Goal: Task Accomplishment & Management: Complete application form

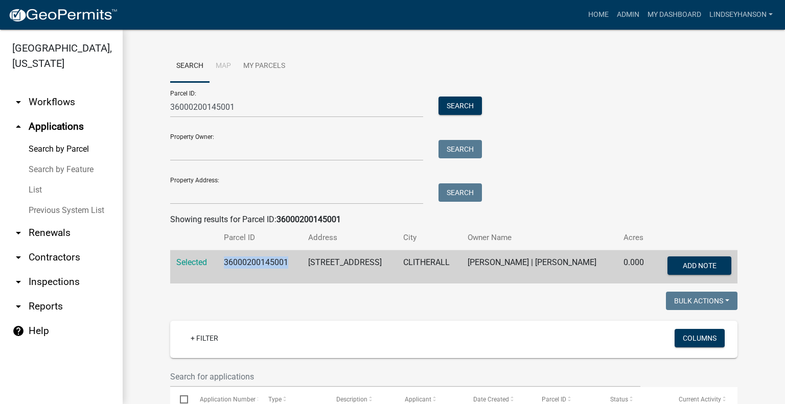
scroll to position [185, 0]
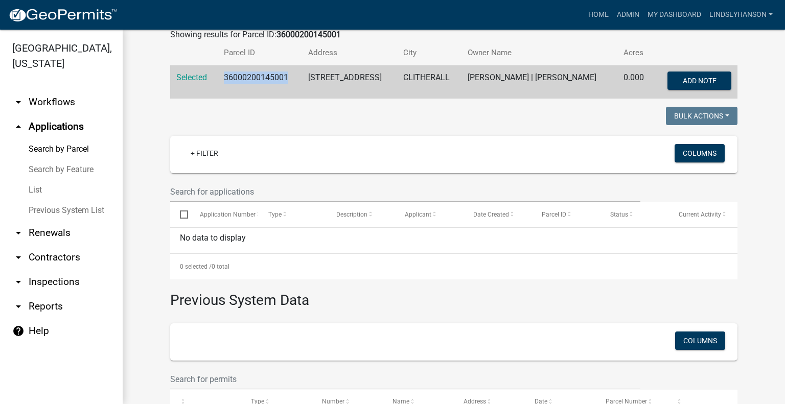
click at [56, 89] on ul "arrow_drop_down Workflows List arrow_drop_up Applications Search by Parcel Sear…" at bounding box center [61, 243] width 123 height 322
click at [61, 114] on link "arrow_drop_up Applications" at bounding box center [61, 126] width 123 height 25
click at [61, 107] on link "arrow_drop_down Workflows" at bounding box center [61, 102] width 123 height 25
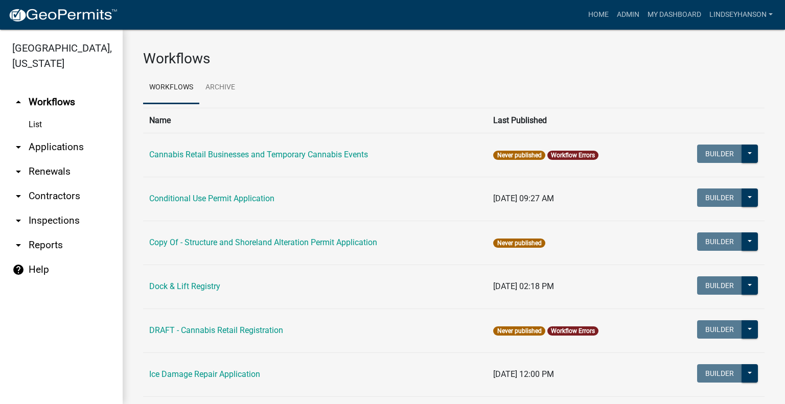
click at [66, 144] on link "arrow_drop_down Applications" at bounding box center [61, 147] width 123 height 25
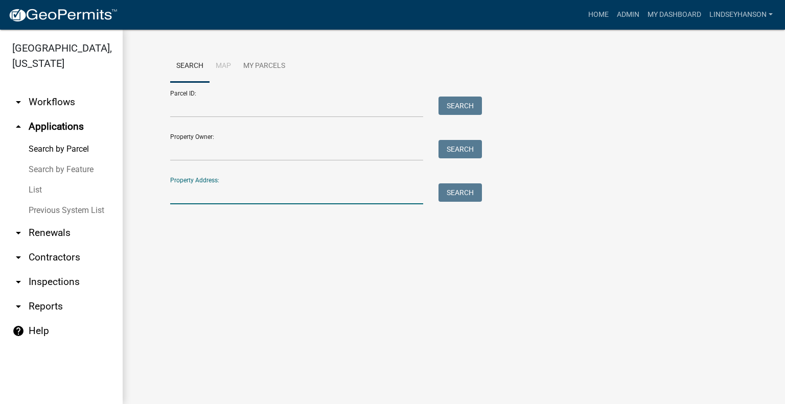
click at [197, 187] on input "Property Address:" at bounding box center [296, 193] width 253 height 21
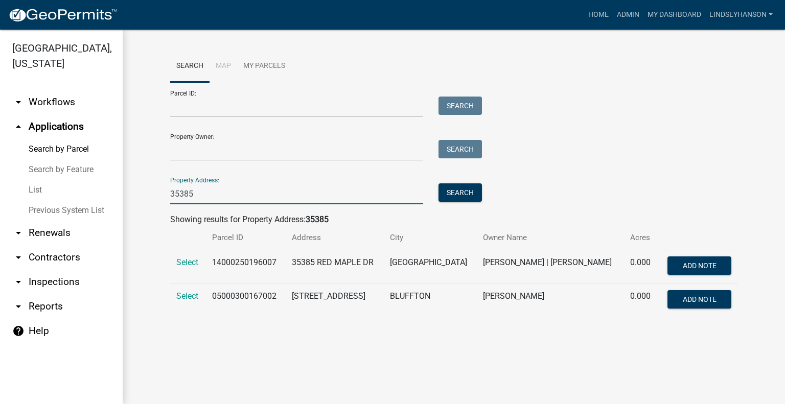
type input "35385"
click at [187, 270] on td "Select" at bounding box center [188, 267] width 36 height 34
click at [186, 262] on span "Select" at bounding box center [187, 262] width 22 height 10
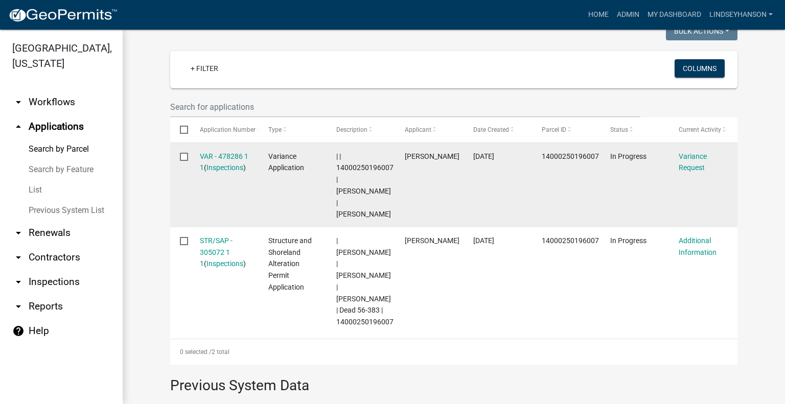
scroll to position [102, 0]
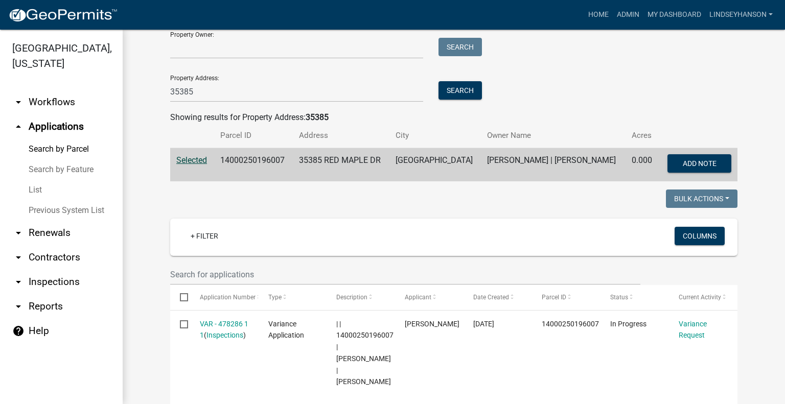
click at [248, 162] on td "14000250196007" at bounding box center [253, 165] width 79 height 34
copy td "14000250196007"
drag, startPoint x: 81, startPoint y: 110, endPoint x: 80, endPoint y: 119, distance: 8.7
click at [81, 110] on link "arrow_drop_down Workflows" at bounding box center [61, 102] width 123 height 25
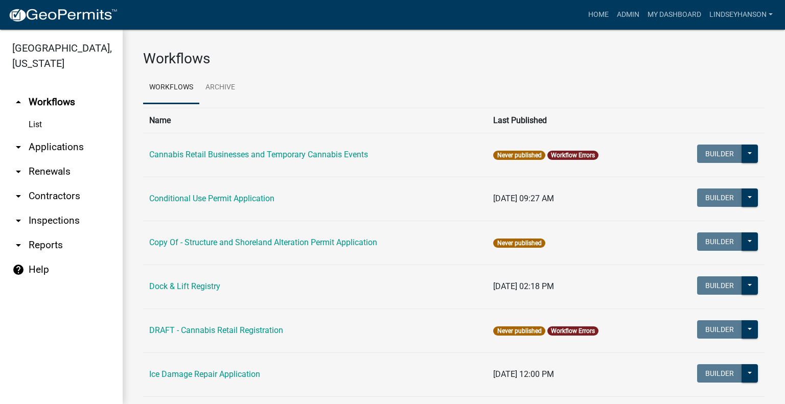
click at [67, 152] on link "arrow_drop_down Applications" at bounding box center [61, 147] width 123 height 25
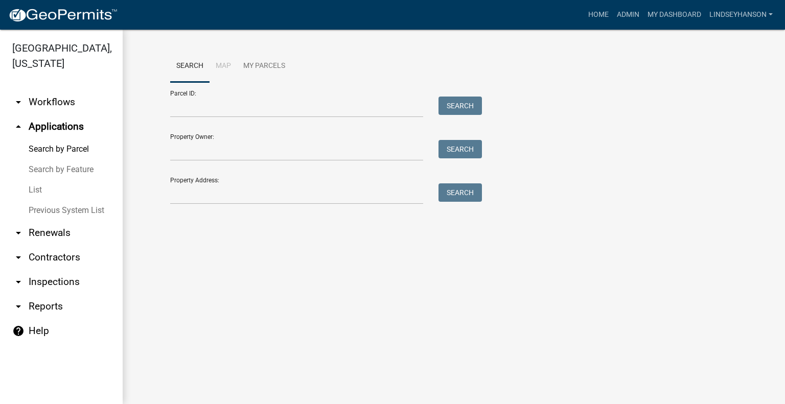
drag, startPoint x: 59, startPoint y: 100, endPoint x: 62, endPoint y: 113, distance: 13.5
click at [59, 100] on link "arrow_drop_down Workflows" at bounding box center [61, 102] width 123 height 25
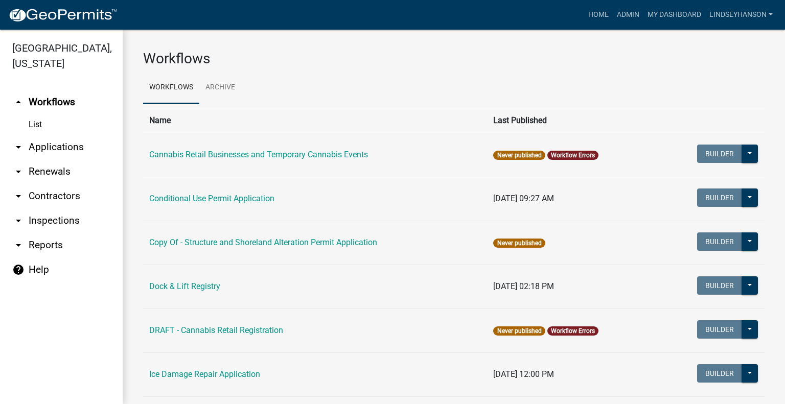
click at [58, 145] on link "arrow_drop_down Applications" at bounding box center [61, 147] width 123 height 25
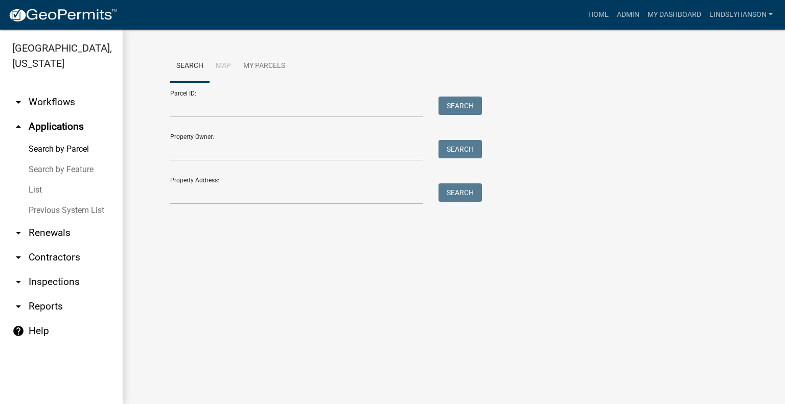
click at [50, 97] on link "arrow_drop_down Workflows" at bounding box center [61, 102] width 123 height 25
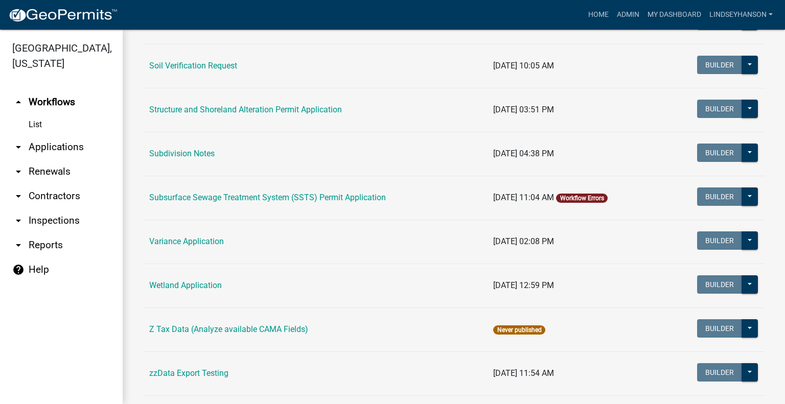
scroll to position [661, 0]
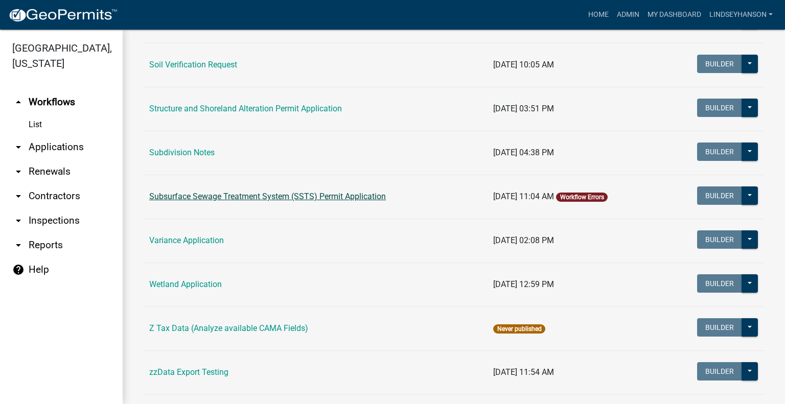
click at [320, 198] on link "Subsurface Sewage Treatment System (SSTS) Permit Application" at bounding box center [267, 197] width 236 height 10
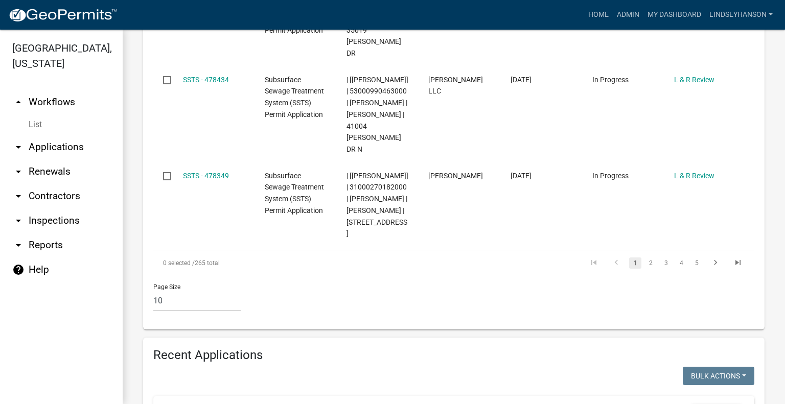
scroll to position [1198, 0]
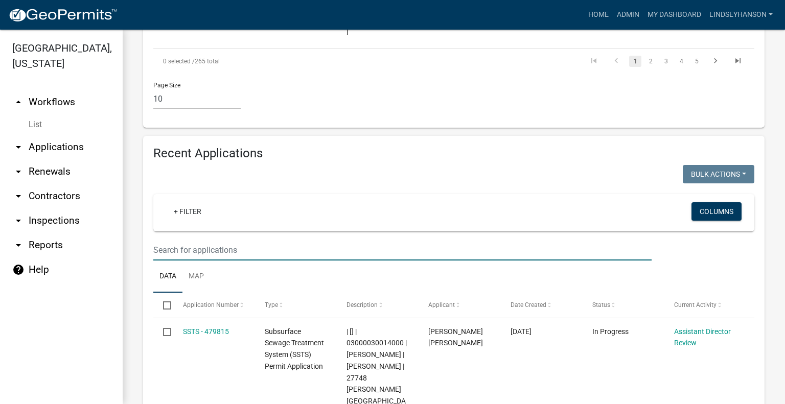
click at [333, 240] on input "text" at bounding box center [402, 250] width 498 height 21
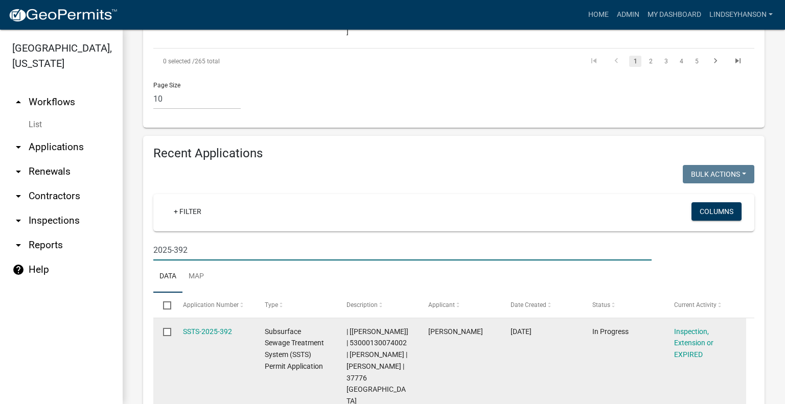
scroll to position [1142, 0]
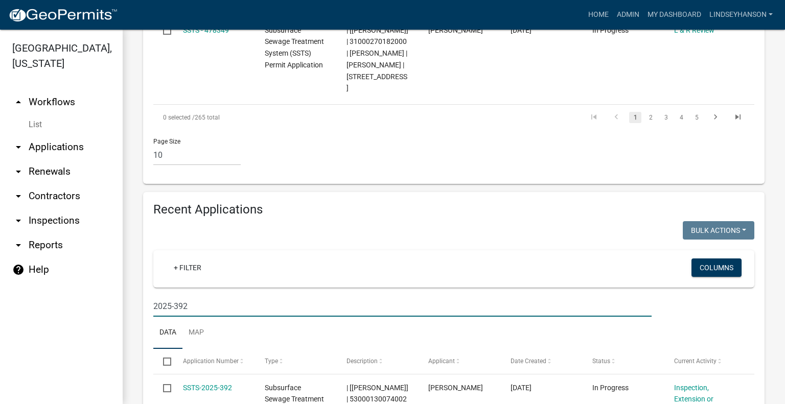
type input "2025-392"
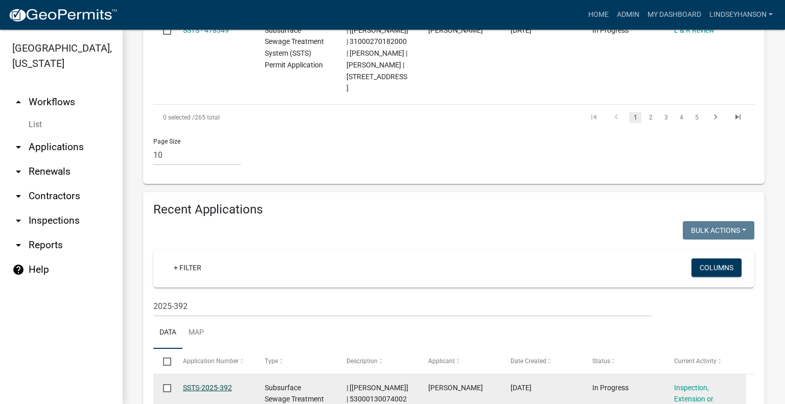
click at [211, 384] on link "SSTS-2025-392" at bounding box center [207, 388] width 49 height 8
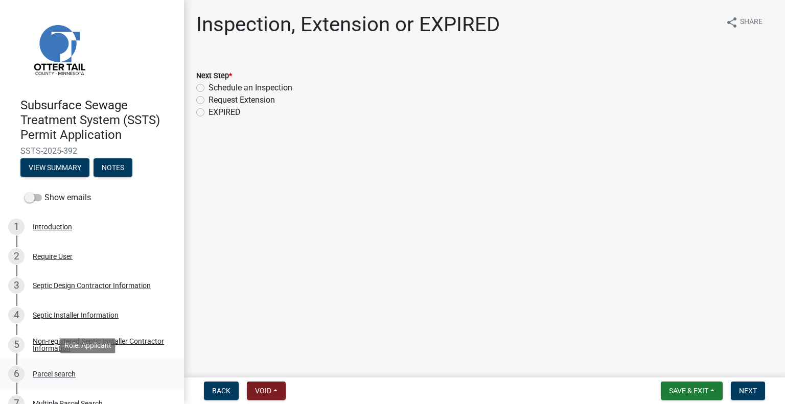
click at [65, 373] on div "Parcel search" at bounding box center [54, 373] width 43 height 7
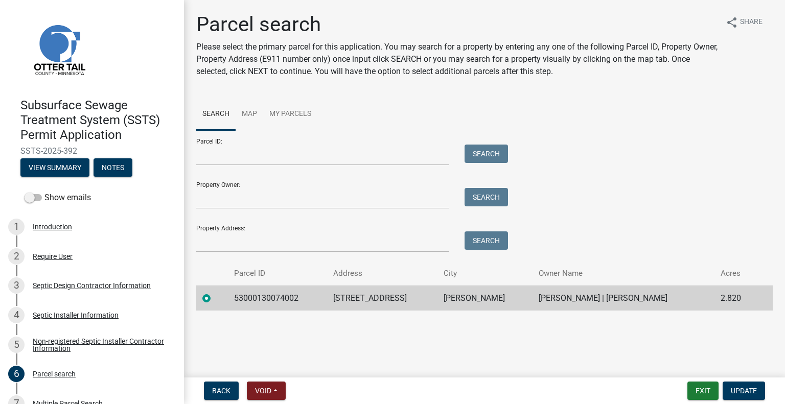
click at [266, 290] on td "53000130074002" at bounding box center [277, 298] width 99 height 25
copy td "53000130074002"
click at [369, 297] on td "37776 450TH AVE" at bounding box center [382, 298] width 111 height 25
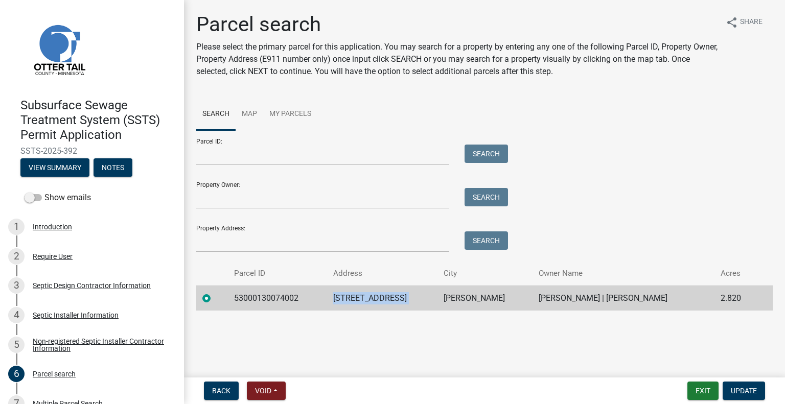
click at [369, 297] on td "37776 450TH AVE" at bounding box center [382, 298] width 111 height 25
copy td "37776 450TH AVE"
click at [461, 300] on td "PERHAM" at bounding box center [484, 298] width 95 height 25
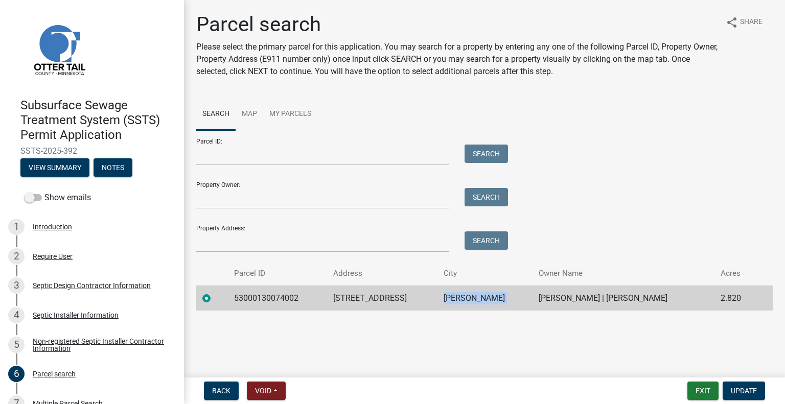
copy td "PERHAM"
click at [545, 298] on td "PAMELA R WIIRRE | JEFFERY WIIRRE" at bounding box center [623, 298] width 182 height 25
copy td "PAMELA R WIIRRE | JEFFERY WIIRRE"
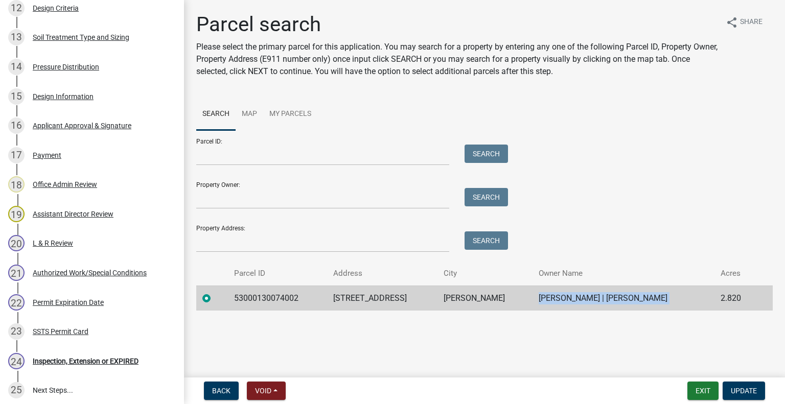
scroll to position [638, 0]
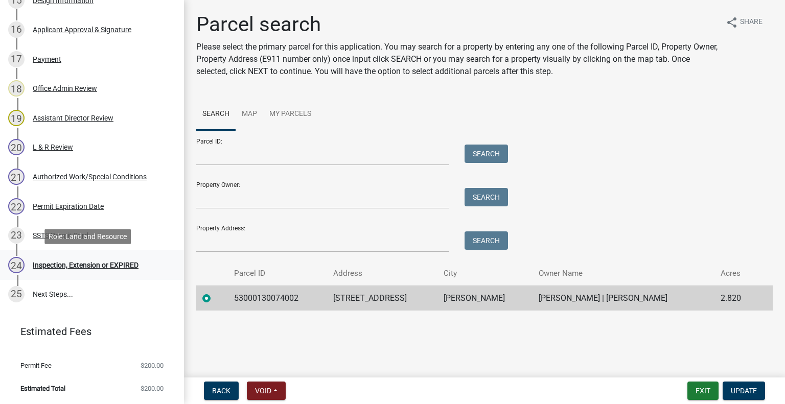
click at [112, 262] on div "Inspection, Extension or EXPIRED" at bounding box center [86, 265] width 106 height 7
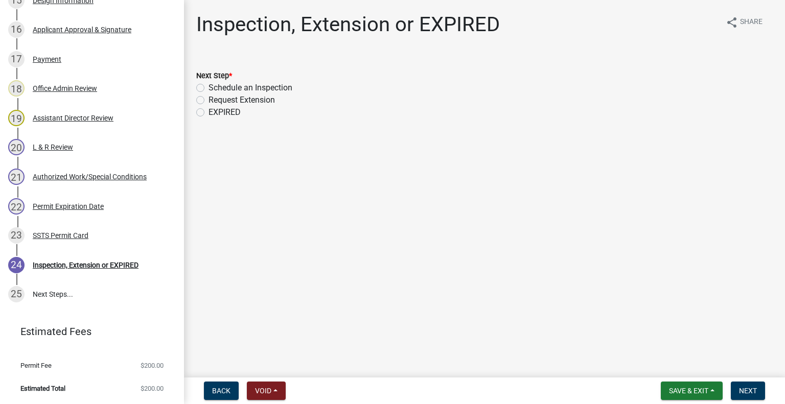
click at [260, 91] on label "Schedule an Inspection" at bounding box center [250, 88] width 84 height 12
click at [215, 88] on input "Schedule an Inspection" at bounding box center [211, 85] width 7 height 7
radio input "true"
click at [752, 395] on button "Next" at bounding box center [747, 391] width 34 height 18
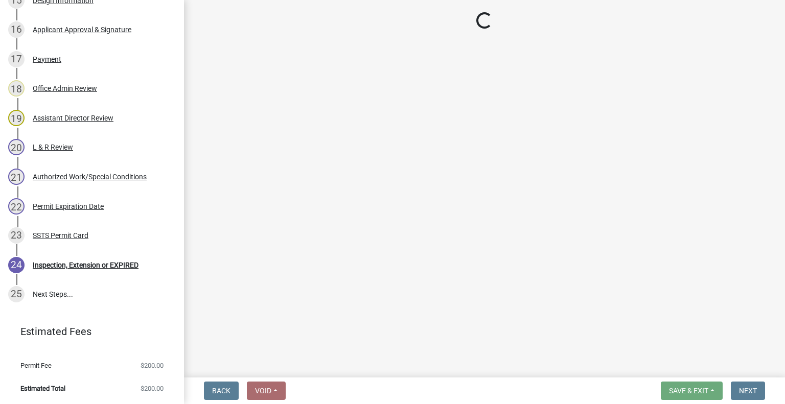
scroll to position [668, 0]
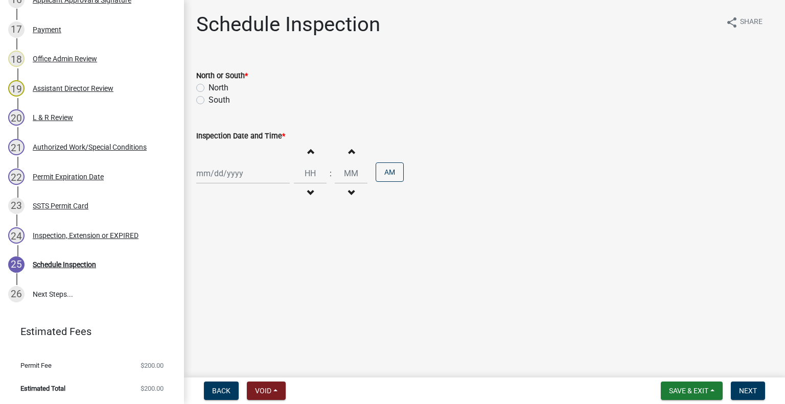
click at [223, 89] on label "North" at bounding box center [218, 88] width 20 height 12
click at [215, 88] on input "North" at bounding box center [211, 85] width 7 height 7
radio input "true"
click at [231, 175] on div at bounding box center [242, 173] width 93 height 21
select select "9"
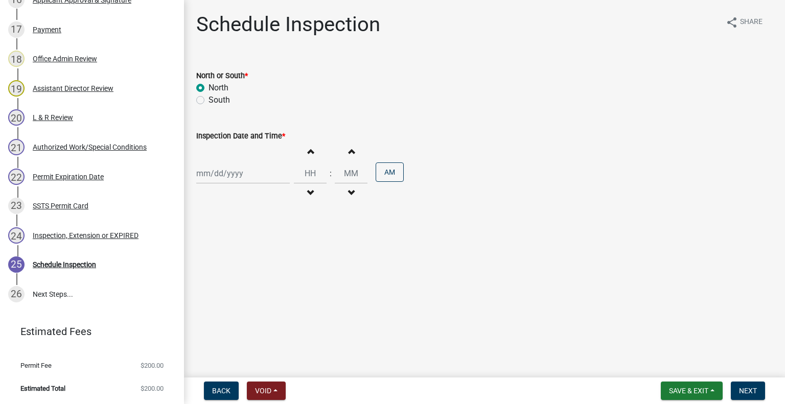
select select "2025"
click at [257, 260] on div "18" at bounding box center [255, 260] width 16 height 16
type input "09/18/2025"
click at [307, 192] on span "button" at bounding box center [309, 193] width 5 height 8
type input "11"
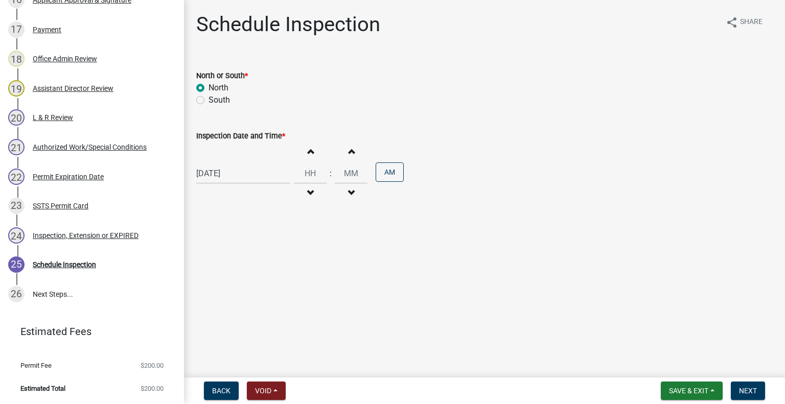
type input "00"
click at [307, 155] on span "button" at bounding box center [309, 151] width 5 height 8
type input "12"
click at [393, 175] on button "AM" at bounding box center [389, 171] width 28 height 19
click at [744, 390] on span "Next" at bounding box center [748, 391] width 18 height 8
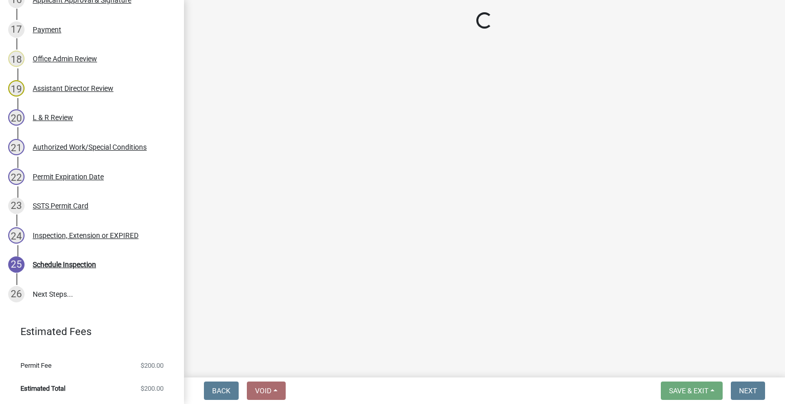
scroll to position [756, 0]
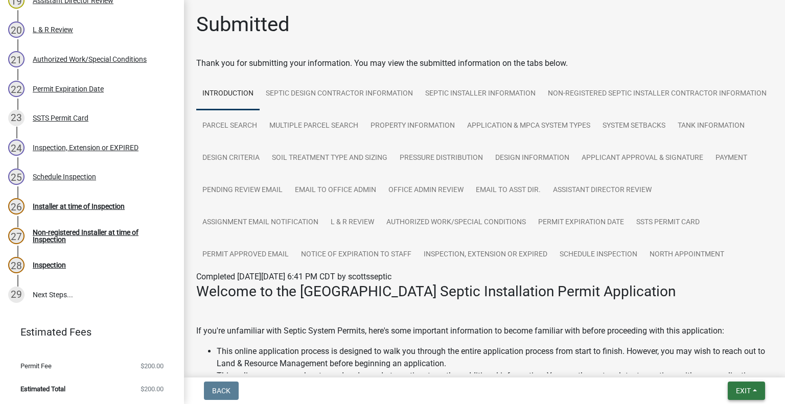
click at [731, 395] on button "Exit" at bounding box center [745, 391] width 37 height 18
click at [730, 369] on button "Save & Exit" at bounding box center [724, 364] width 82 height 25
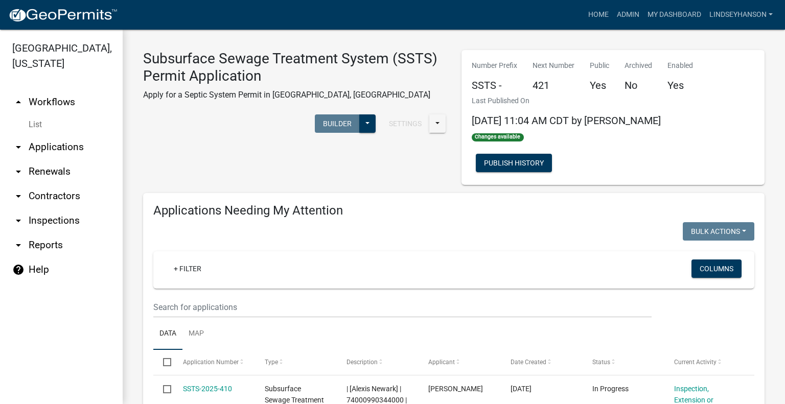
click at [61, 149] on link "arrow_drop_down Applications" at bounding box center [61, 147] width 123 height 25
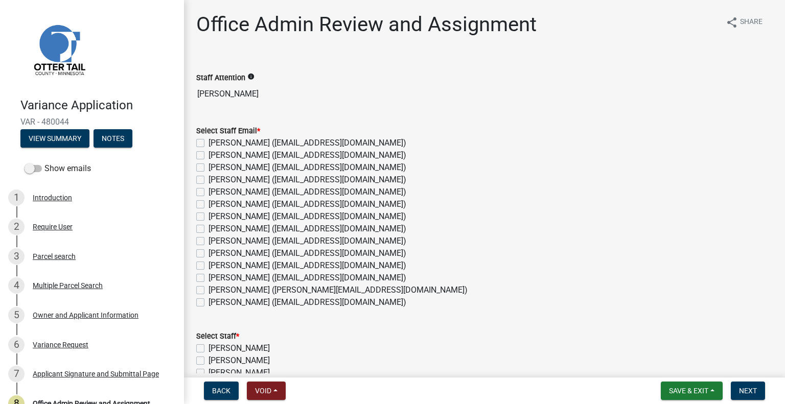
click at [242, 153] on label "[PERSON_NAME] ([EMAIL_ADDRESS][DOMAIN_NAME])" at bounding box center [307, 155] width 198 height 12
click at [215, 153] on input "[PERSON_NAME] ([EMAIL_ADDRESS][DOMAIN_NAME])" at bounding box center [211, 152] width 7 height 7
checkbox input "true"
checkbox input "false"
checkbox input "true"
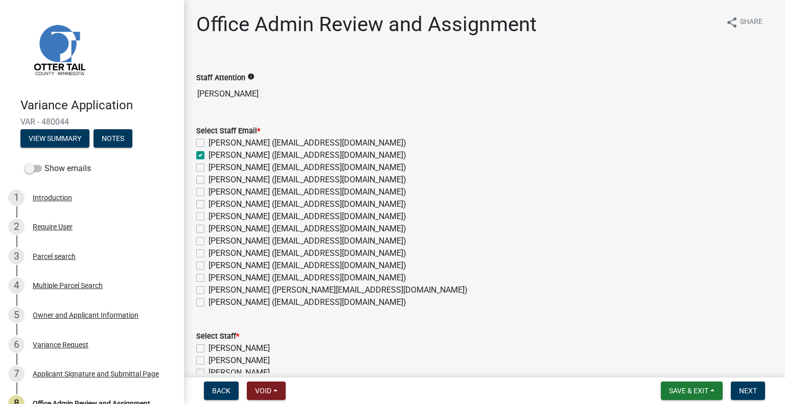
checkbox input "false"
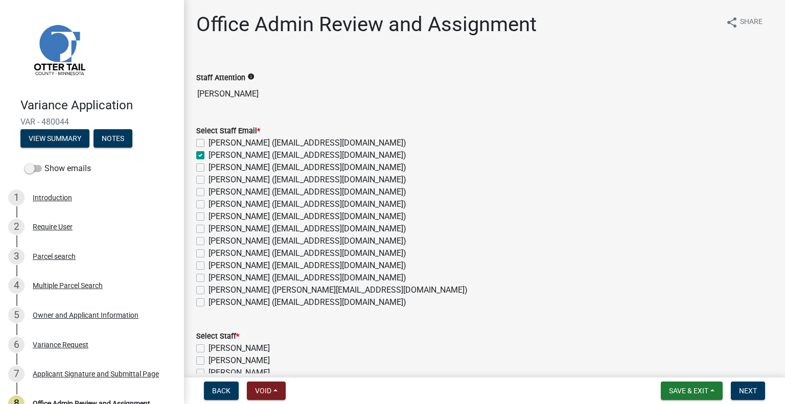
checkbox input "false"
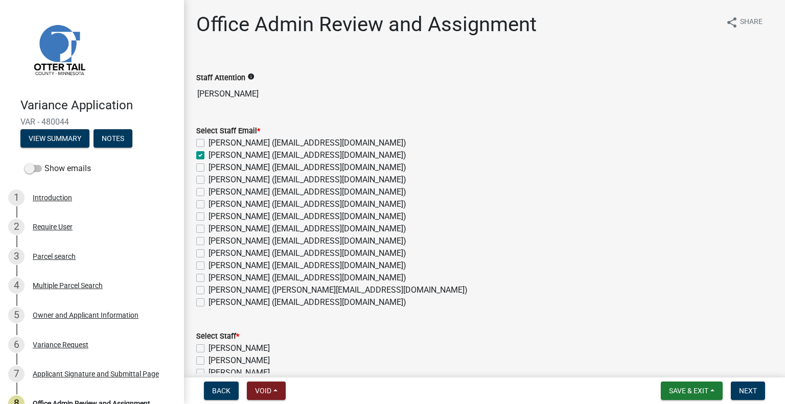
checkbox input "false"
click at [237, 169] on label "Andrea Perales (aperales@ottertailcounty.gov)" at bounding box center [307, 167] width 198 height 12
click at [215, 168] on input "Andrea Perales (aperales@ottertailcounty.gov)" at bounding box center [211, 164] width 7 height 7
checkbox input "true"
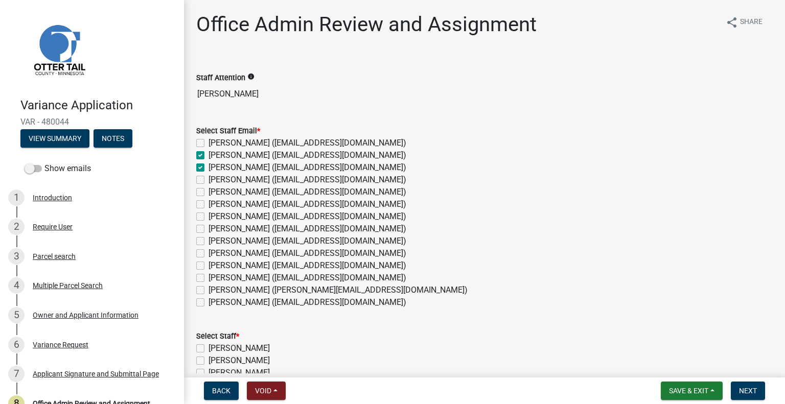
checkbox input "false"
checkbox input "true"
checkbox input "false"
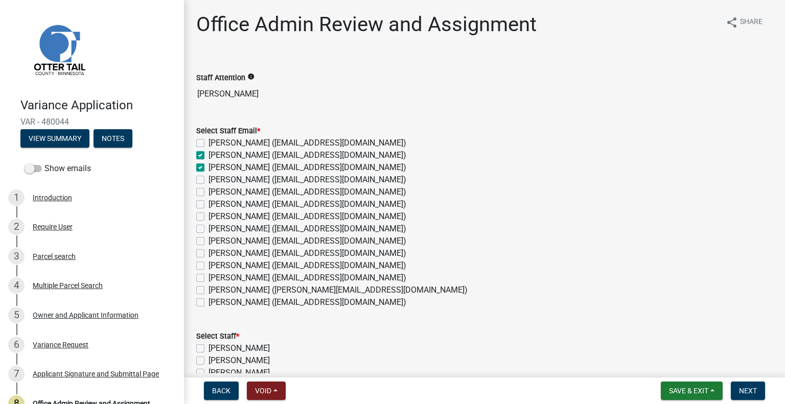
checkbox input "false"
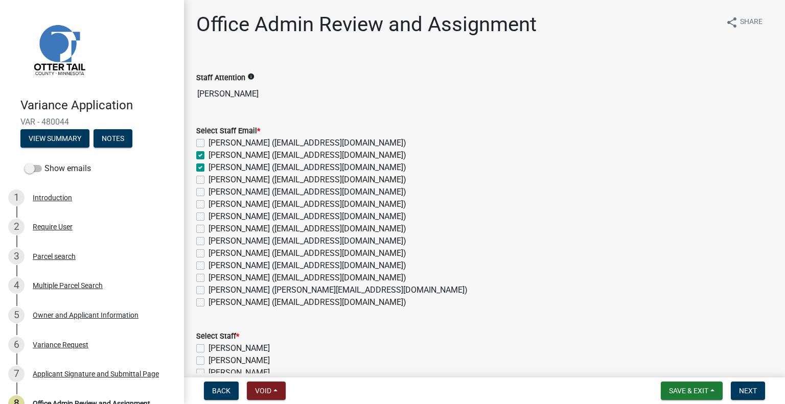
checkbox input "false"
click at [229, 191] on label "Chris LeClair (cleclair@ottertailcounty.gov)" at bounding box center [307, 192] width 198 height 12
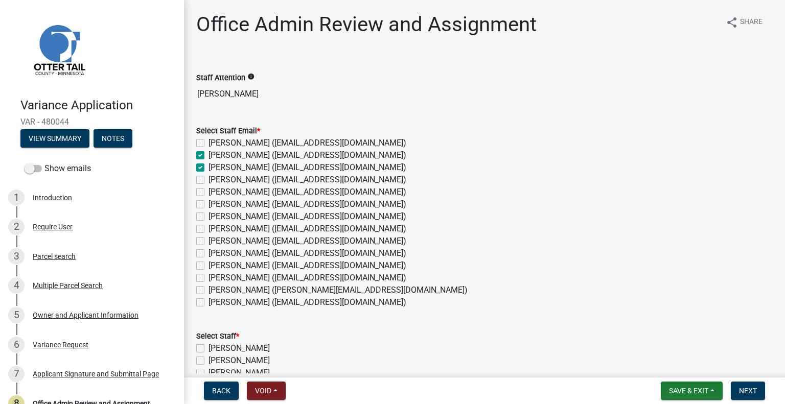
click at [215, 191] on input "Chris LeClair (cleclair@ottertailcounty.gov)" at bounding box center [211, 189] width 7 height 7
checkbox input "true"
checkbox input "false"
checkbox input "true"
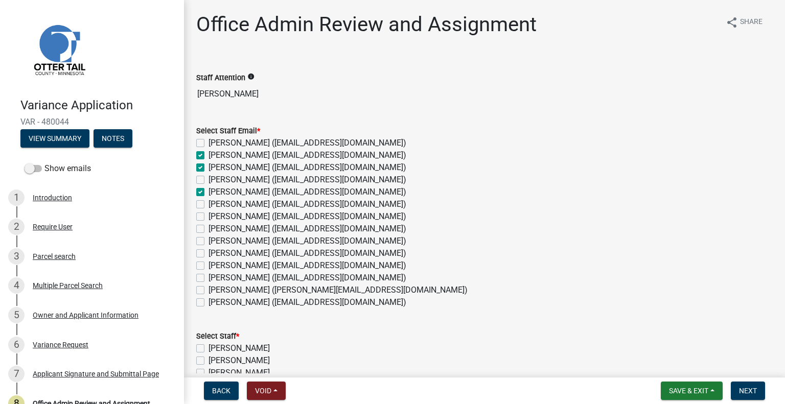
checkbox input "false"
checkbox input "true"
checkbox input "false"
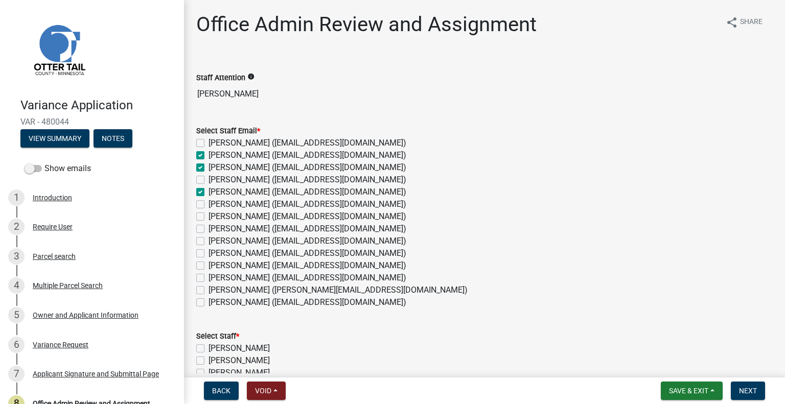
checkbox input "false"
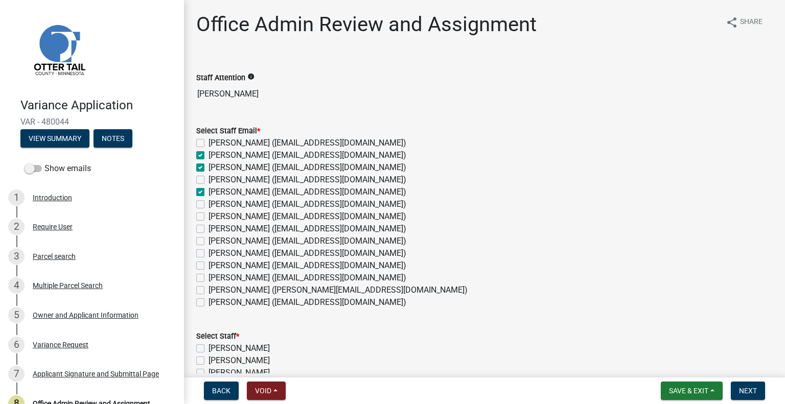
checkbox input "false"
click at [223, 254] on label "Kyle Westergard (kwestergard@ottertailcounty.gov)" at bounding box center [307, 253] width 198 height 12
click at [215, 254] on input "Kyle Westergard (kwestergard@ottertailcounty.gov)" at bounding box center [211, 250] width 7 height 7
checkbox input "true"
checkbox input "false"
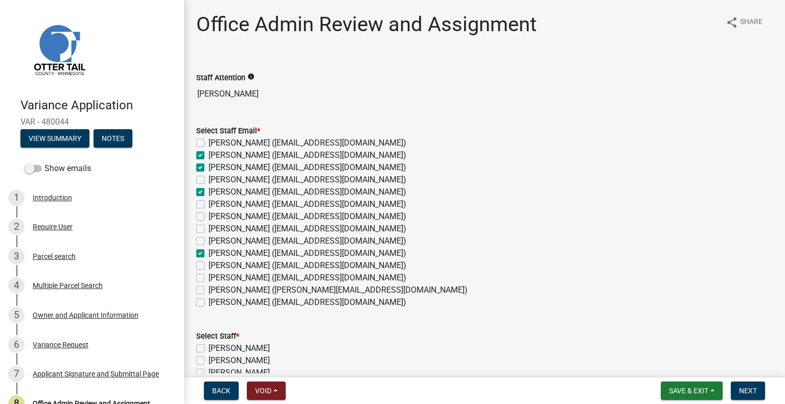
checkbox input "true"
checkbox input "false"
checkbox input "true"
checkbox input "false"
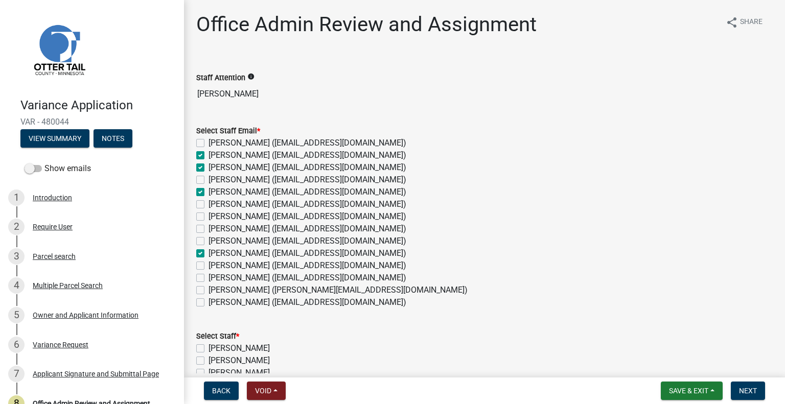
checkbox input "false"
checkbox input "true"
checkbox input "false"
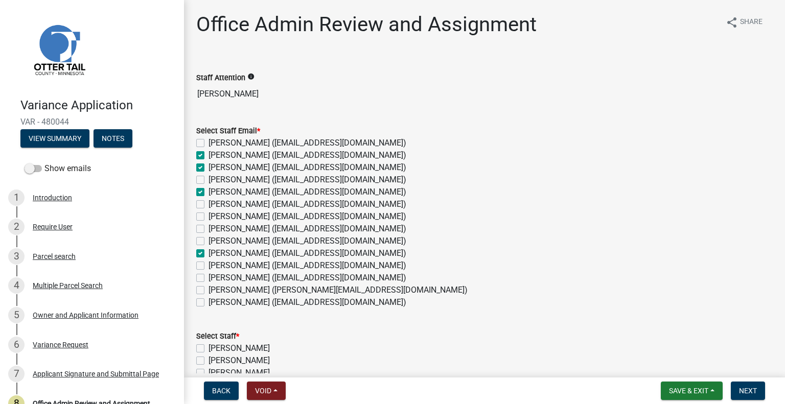
checkbox input "false"
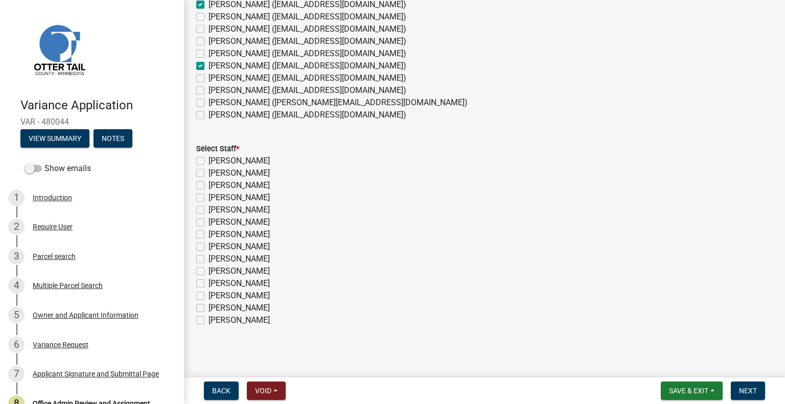
scroll to position [188, 0]
click at [244, 173] on label "[PERSON_NAME]" at bounding box center [238, 173] width 61 height 12
click at [215, 173] on input "[PERSON_NAME]" at bounding box center [211, 170] width 7 height 7
checkbox input "true"
checkbox input "false"
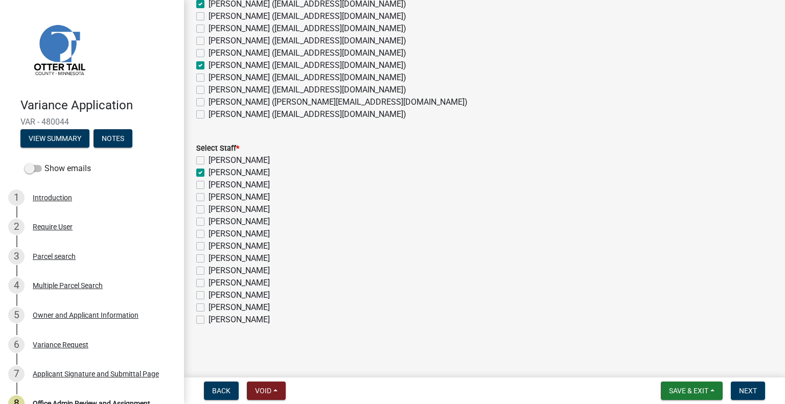
checkbox input "true"
checkbox input "false"
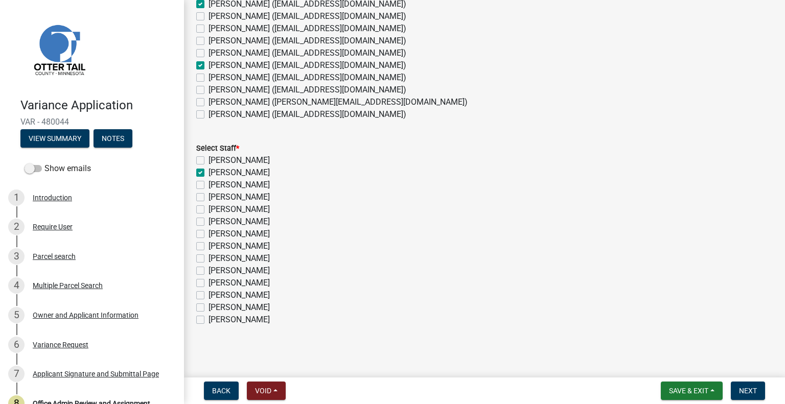
checkbox input "false"
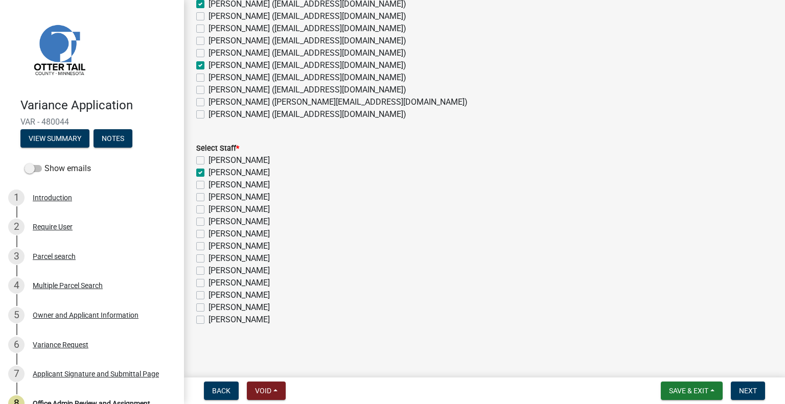
checkbox input "false"
click at [249, 181] on label "[PERSON_NAME]" at bounding box center [238, 185] width 61 height 12
click at [215, 181] on input "[PERSON_NAME]" at bounding box center [211, 182] width 7 height 7
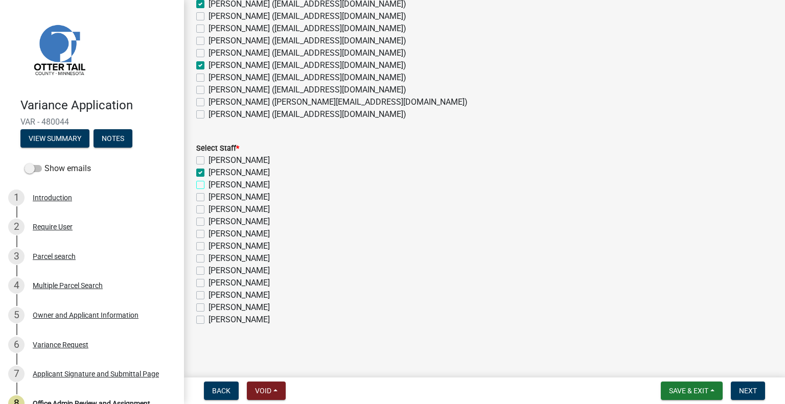
checkbox input "true"
checkbox input "false"
checkbox input "true"
checkbox input "false"
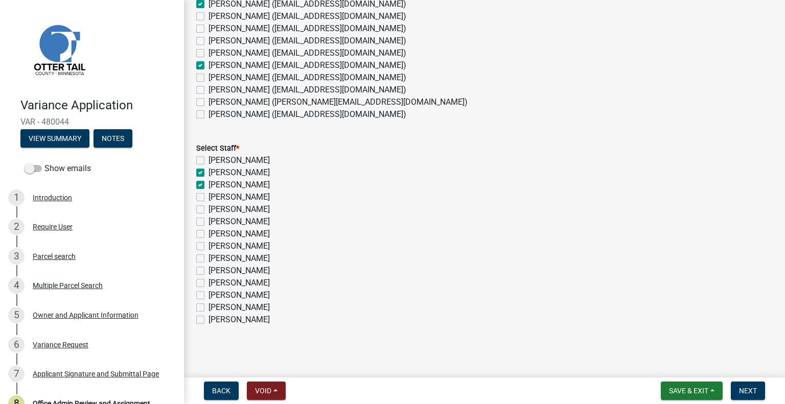
checkbox input "false"
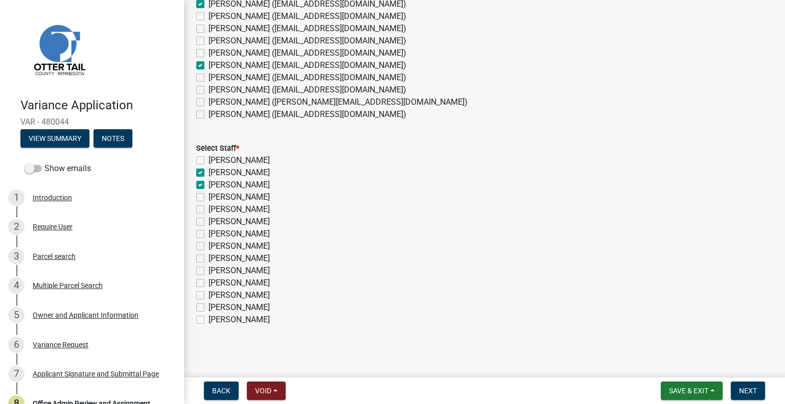
checkbox input "false"
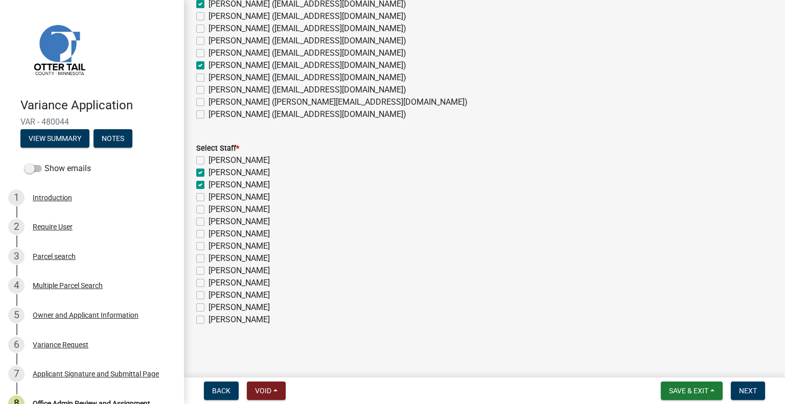
click at [259, 211] on label "[PERSON_NAME]" at bounding box center [238, 209] width 61 height 12
click at [215, 210] on input "[PERSON_NAME]" at bounding box center [211, 206] width 7 height 7
checkbox input "true"
checkbox input "false"
checkbox input "true"
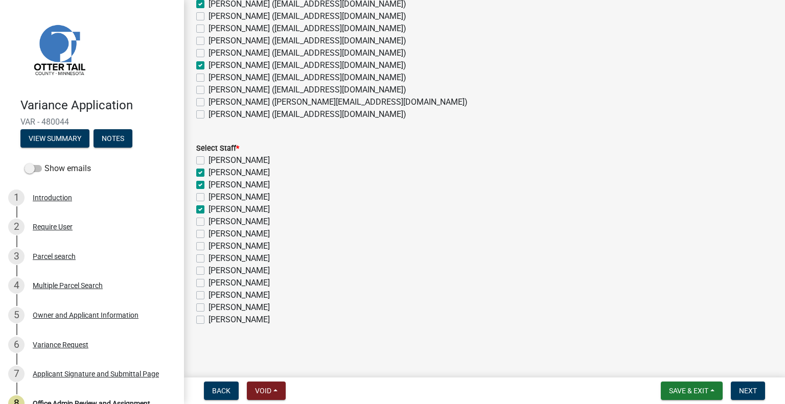
checkbox input "true"
checkbox input "false"
checkbox input "true"
checkbox input "false"
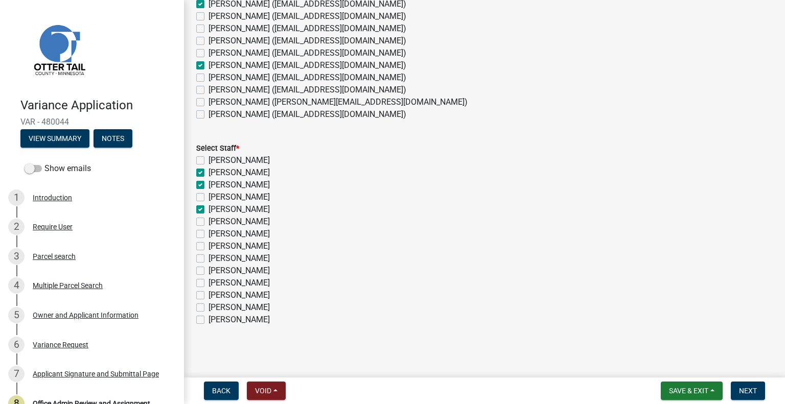
checkbox input "false"
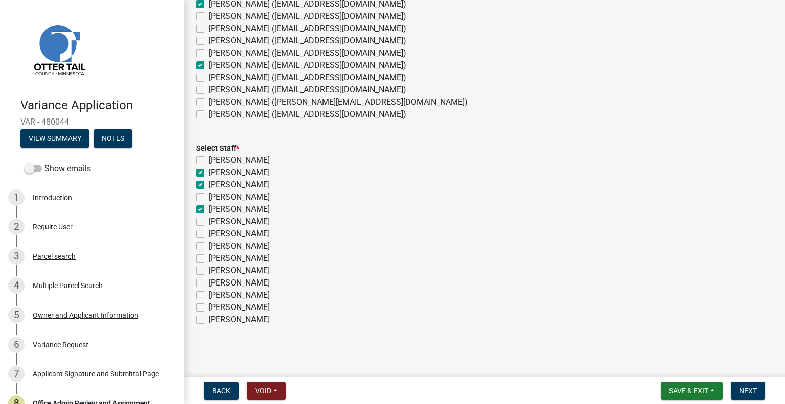
checkbox input "false"
click at [247, 269] on label "[PERSON_NAME]" at bounding box center [238, 271] width 61 height 12
click at [215, 269] on input "[PERSON_NAME]" at bounding box center [211, 268] width 7 height 7
checkbox input "true"
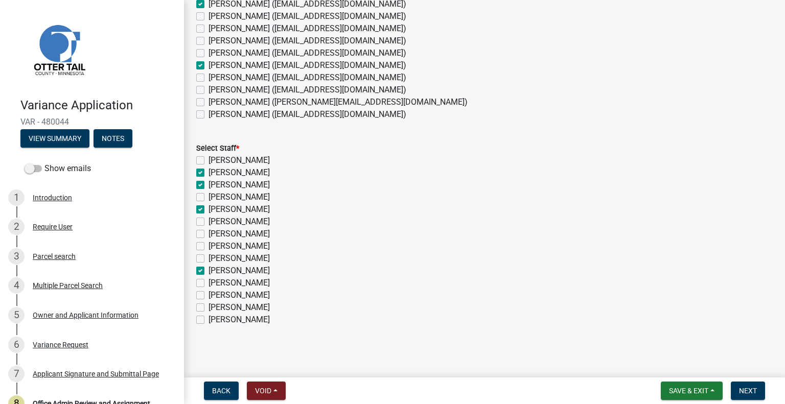
checkbox input "false"
checkbox input "true"
checkbox input "false"
checkbox input "true"
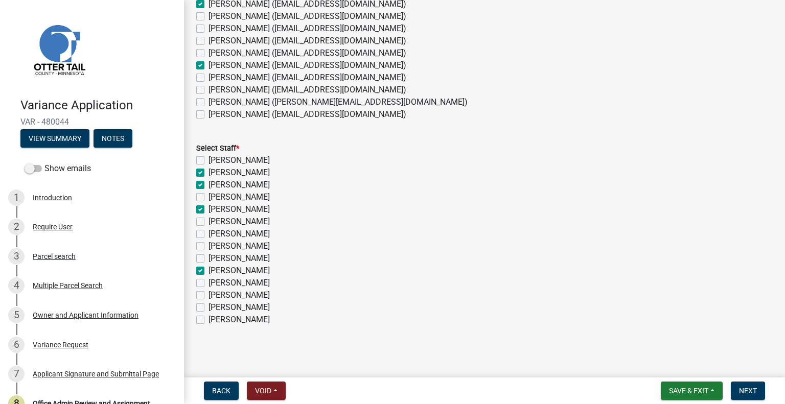
checkbox input "false"
checkbox input "true"
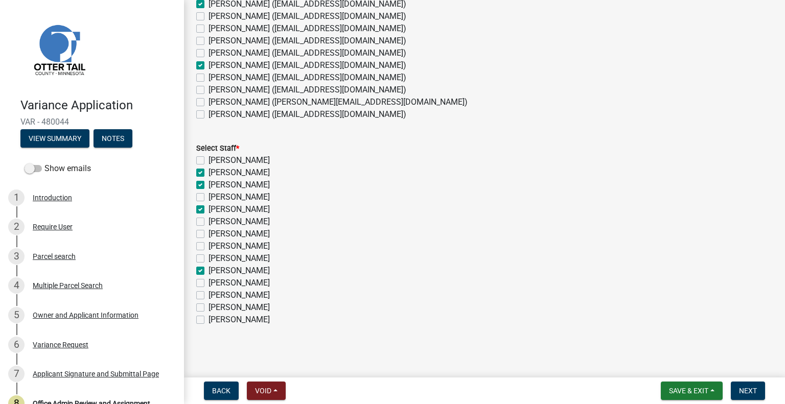
checkbox input "false"
click at [748, 392] on span "Next" at bounding box center [748, 391] width 18 height 8
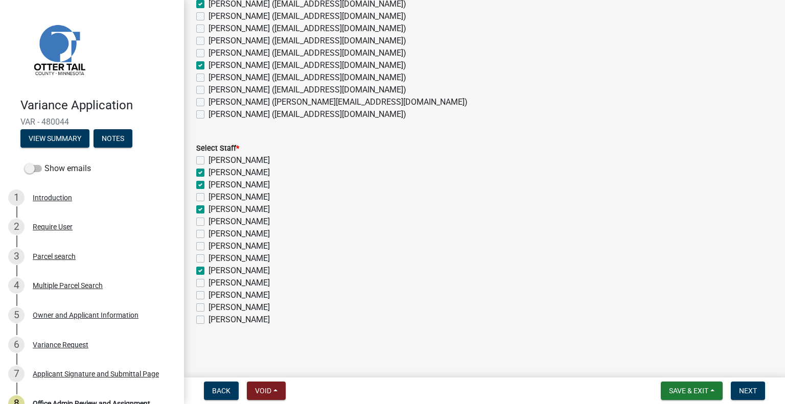
scroll to position [0, 0]
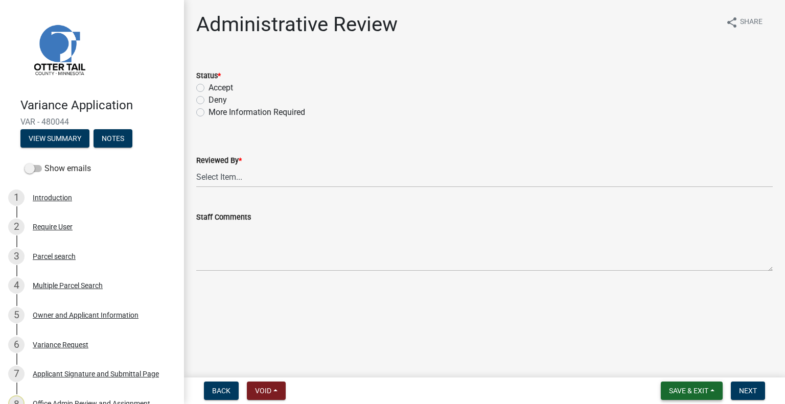
click at [685, 397] on button "Save & Exit" at bounding box center [691, 391] width 62 height 18
click at [678, 366] on button "Save & Exit" at bounding box center [681, 364] width 82 height 25
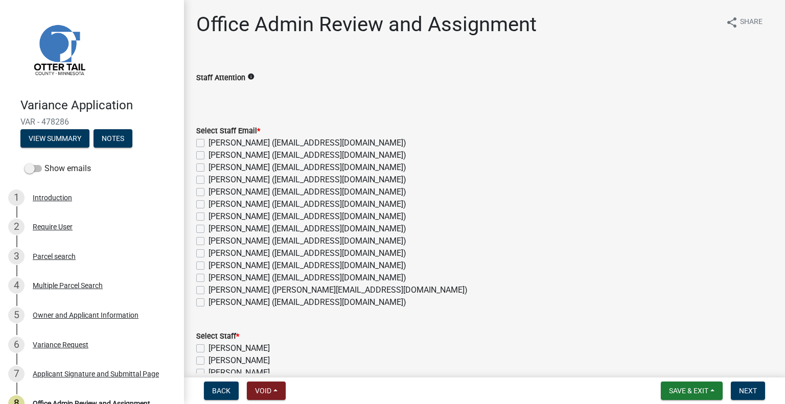
click at [248, 156] on label "[PERSON_NAME] ([EMAIL_ADDRESS][DOMAIN_NAME])" at bounding box center [307, 155] width 198 height 12
click at [215, 156] on input "[PERSON_NAME] ([EMAIL_ADDRESS][DOMAIN_NAME])" at bounding box center [211, 152] width 7 height 7
checkbox input "true"
checkbox input "false"
checkbox input "true"
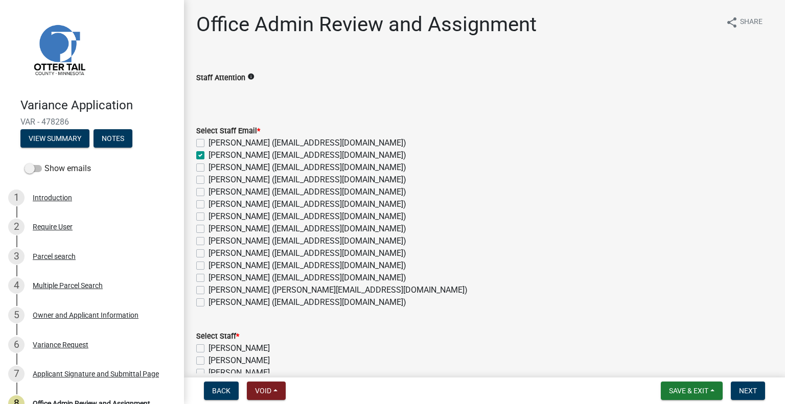
checkbox input "false"
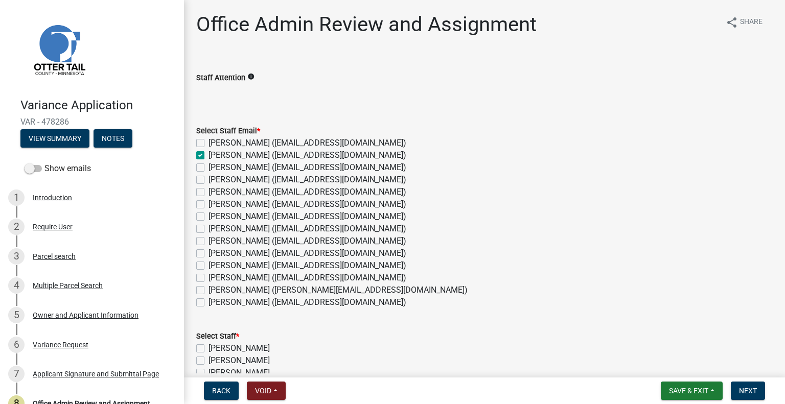
checkbox input "false"
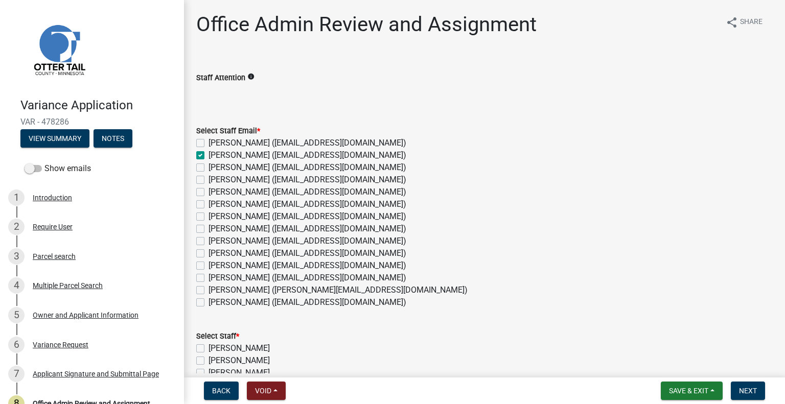
checkbox input "false"
click at [251, 192] on label "Chris LeClair (cleclair@ottertailcounty.gov)" at bounding box center [307, 192] width 198 height 12
click at [215, 192] on input "Chris LeClair (cleclair@ottertailcounty.gov)" at bounding box center [211, 189] width 7 height 7
checkbox input "true"
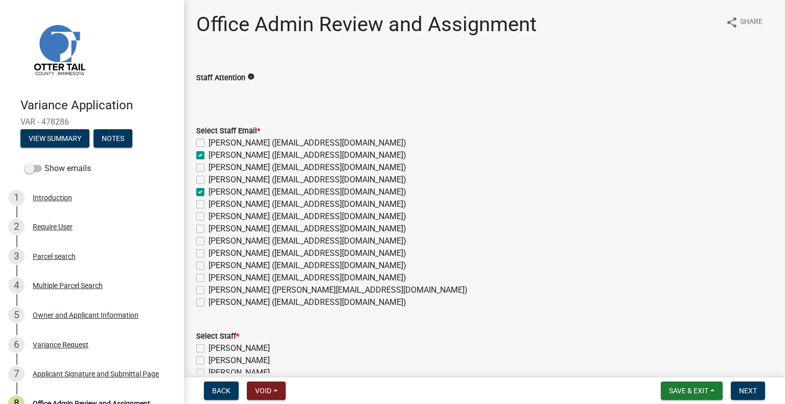
checkbox input "false"
checkbox input "true"
checkbox input "false"
checkbox input "true"
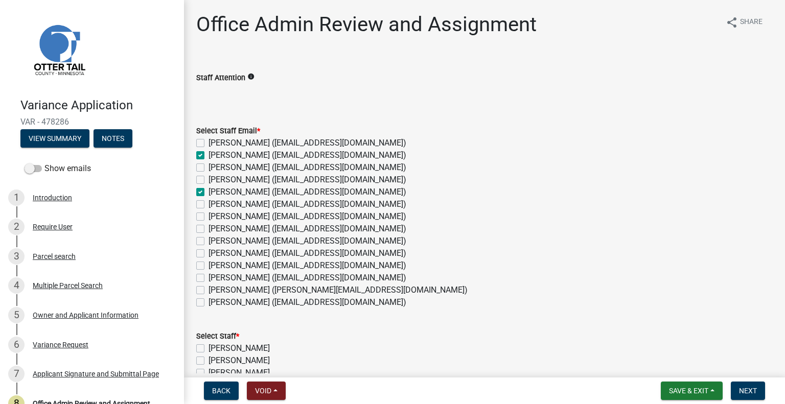
checkbox input "false"
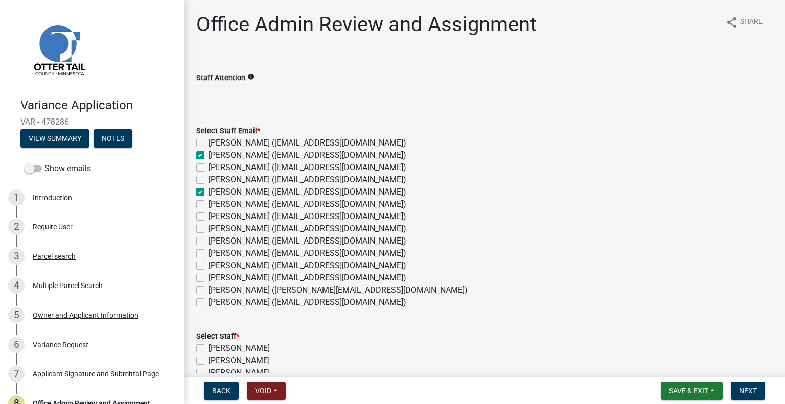
checkbox input "false"
click at [239, 249] on label "Kyle Westergard (kwestergard@ottertailcounty.gov)" at bounding box center [307, 253] width 198 height 12
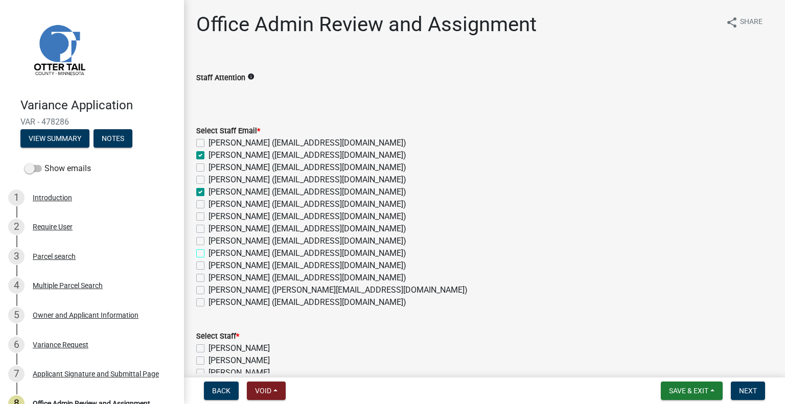
click at [215, 249] on input "Kyle Westergard (kwestergard@ottertailcounty.gov)" at bounding box center [211, 250] width 7 height 7
checkbox input "true"
checkbox input "false"
checkbox input "true"
checkbox input "false"
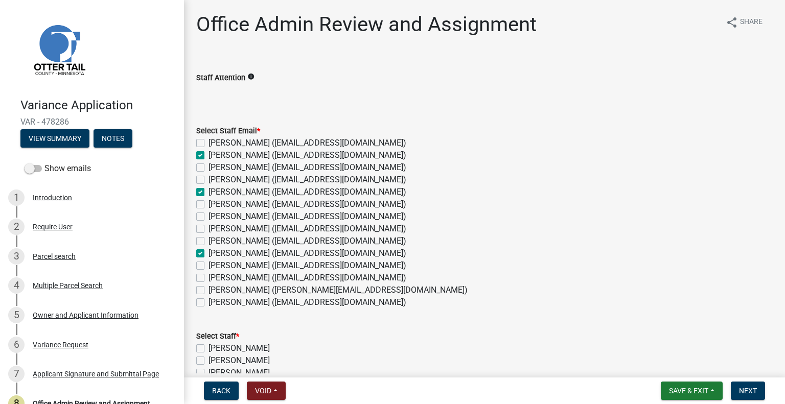
checkbox input "false"
checkbox input "true"
checkbox input "false"
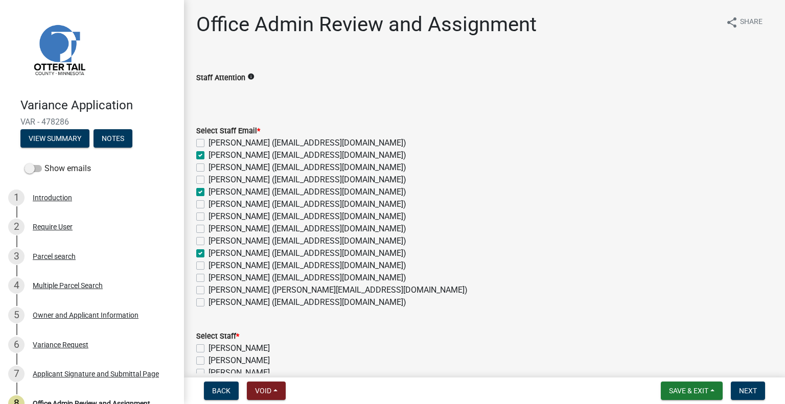
checkbox input "false"
checkbox input "true"
checkbox input "false"
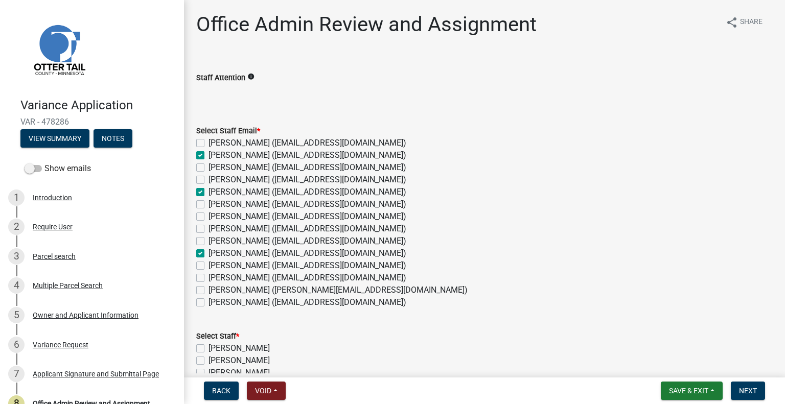
checkbox input "false"
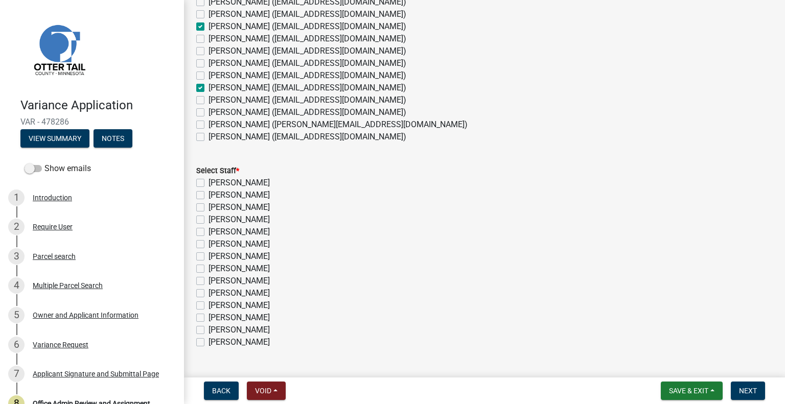
scroll to position [189, 0]
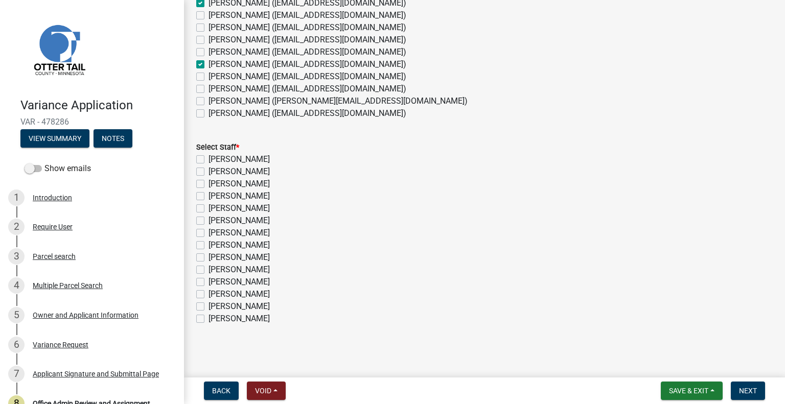
click at [242, 168] on label "[PERSON_NAME]" at bounding box center [238, 171] width 61 height 12
click at [215, 168] on input "[PERSON_NAME]" at bounding box center [211, 168] width 7 height 7
checkbox input "true"
checkbox input "false"
checkbox input "true"
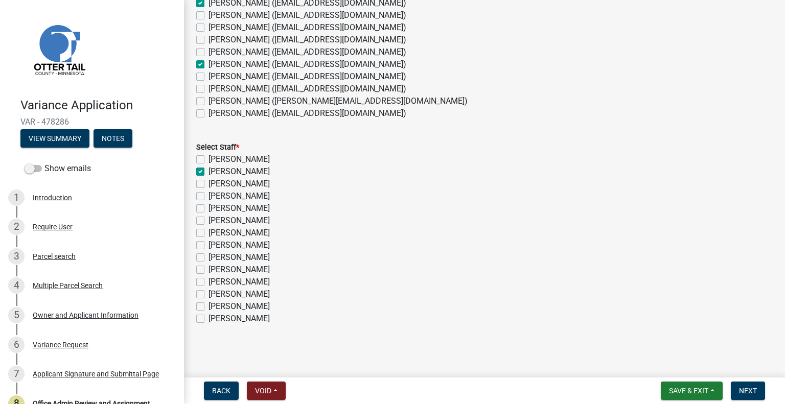
checkbox input "false"
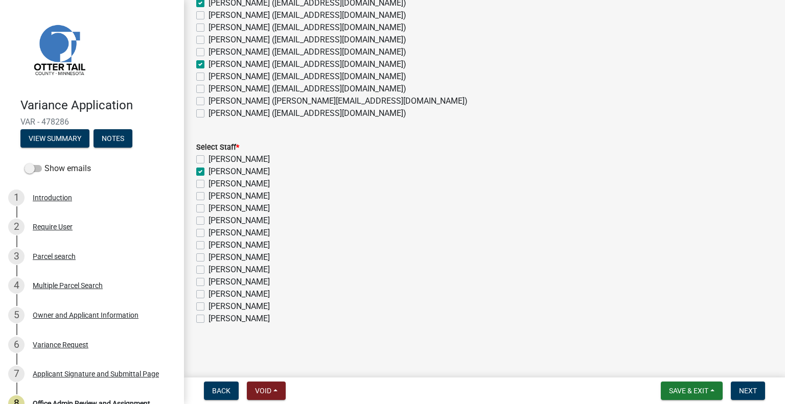
checkbox input "false"
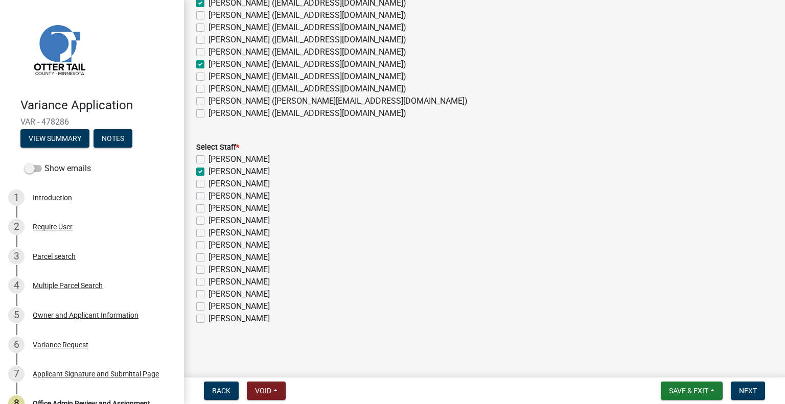
checkbox input "false"
click at [256, 209] on label "[PERSON_NAME]" at bounding box center [238, 208] width 61 height 12
click at [215, 209] on input "[PERSON_NAME]" at bounding box center [211, 205] width 7 height 7
checkbox input "true"
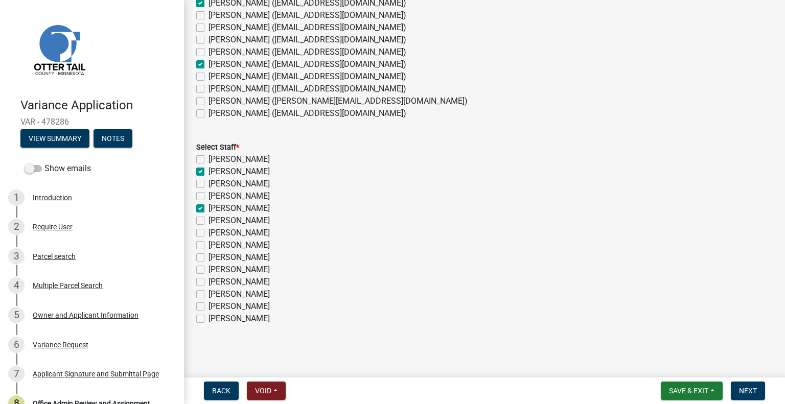
checkbox input "false"
checkbox input "true"
checkbox input "false"
checkbox input "true"
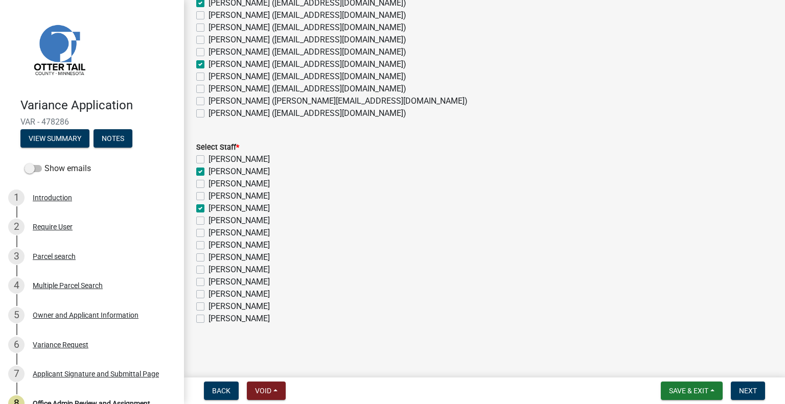
checkbox input "false"
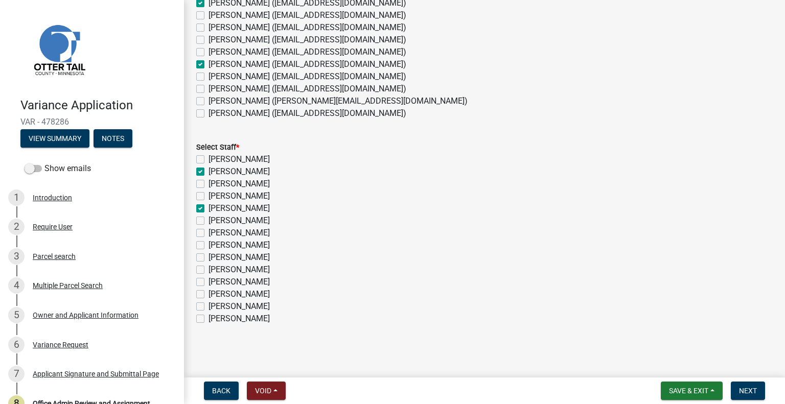
checkbox input "false"
click at [255, 272] on label "[PERSON_NAME]" at bounding box center [238, 270] width 61 height 12
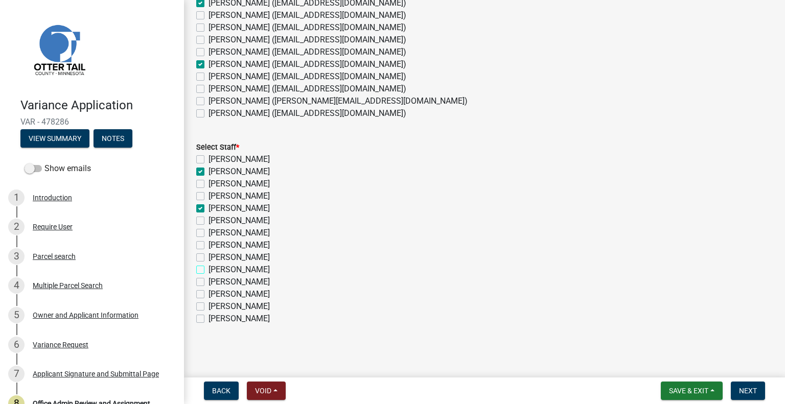
click at [215, 270] on input "[PERSON_NAME]" at bounding box center [211, 267] width 7 height 7
checkbox input "true"
checkbox input "false"
checkbox input "true"
checkbox input "false"
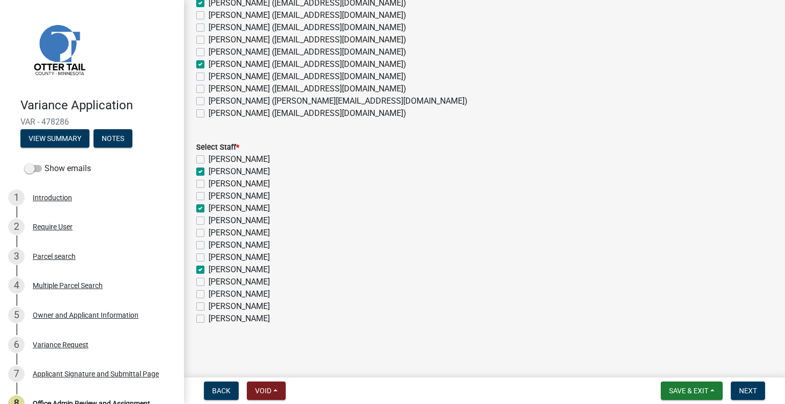
checkbox input "false"
checkbox input "true"
checkbox input "false"
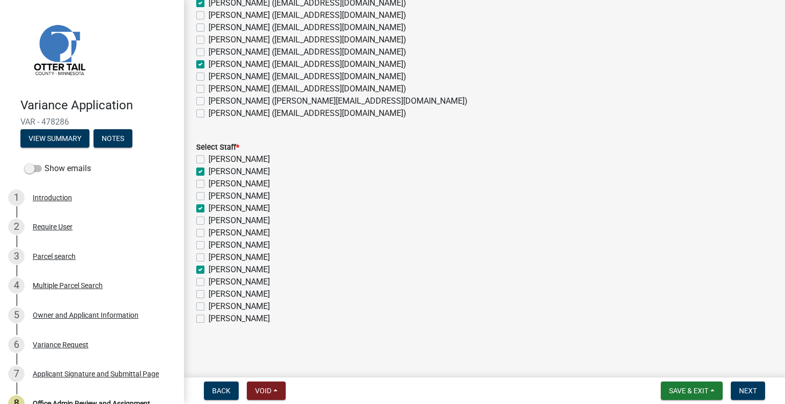
checkbox input "false"
checkbox input "true"
checkbox input "false"
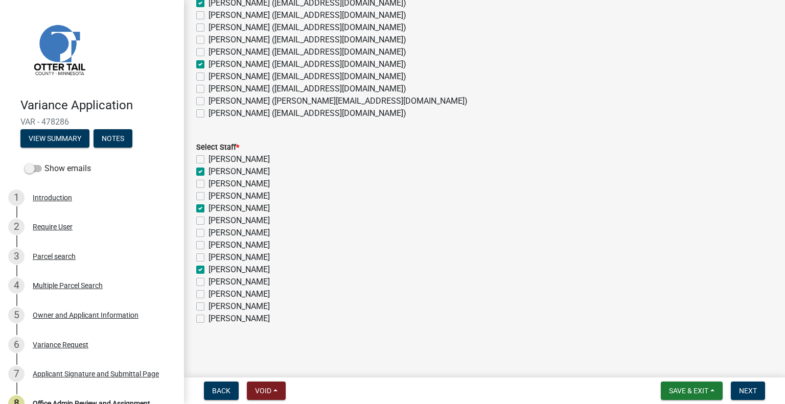
checkbox input "false"
click at [740, 390] on span "Next" at bounding box center [748, 391] width 18 height 8
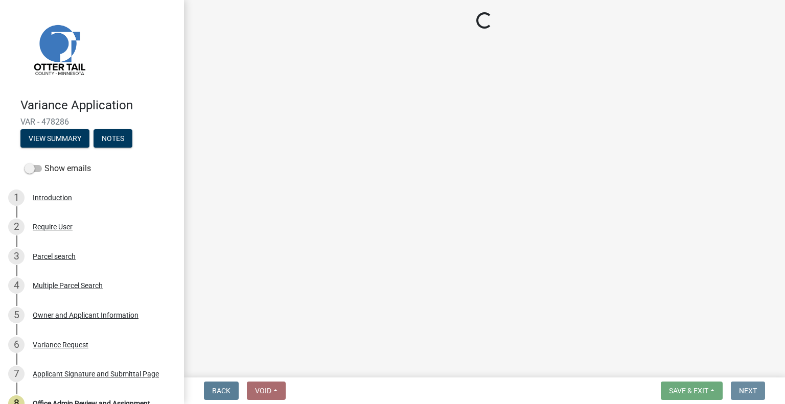
scroll to position [0, 0]
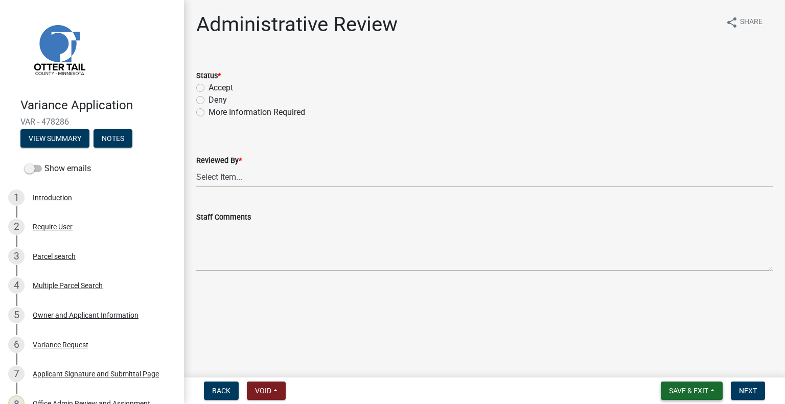
click at [690, 394] on span "Save & Exit" at bounding box center [688, 391] width 39 height 8
click at [693, 365] on button "Save & Exit" at bounding box center [681, 364] width 82 height 25
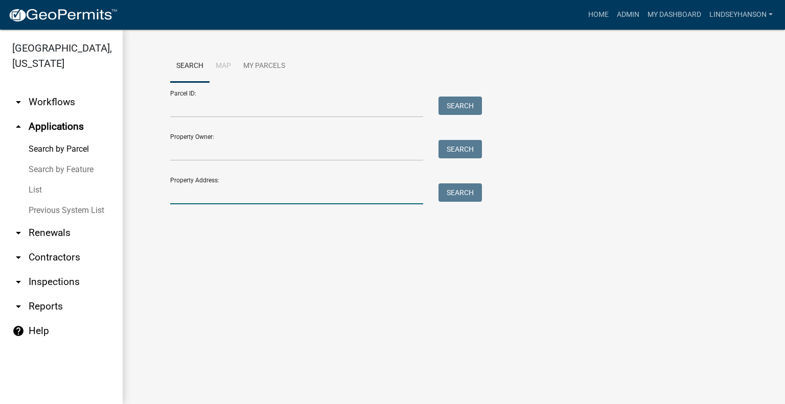
click at [315, 184] on input "Property Address:" at bounding box center [296, 193] width 253 height 21
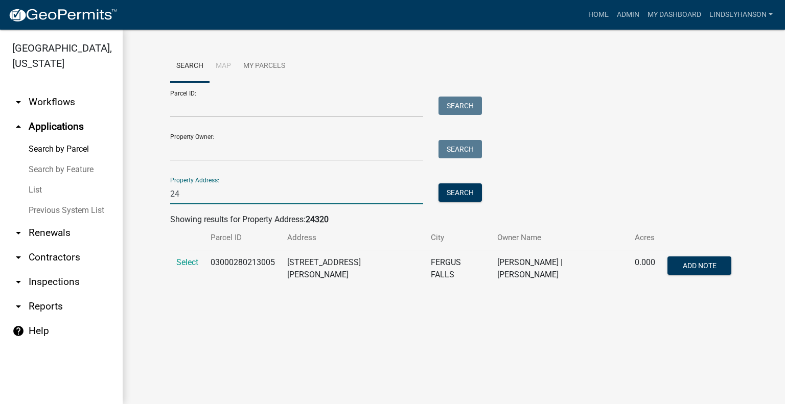
type input "2"
click at [76, 109] on link "arrow_drop_down Workflows" at bounding box center [61, 102] width 123 height 25
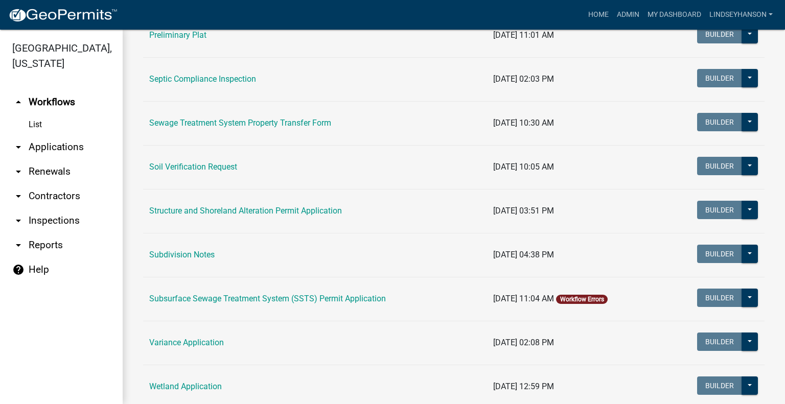
scroll to position [562, 0]
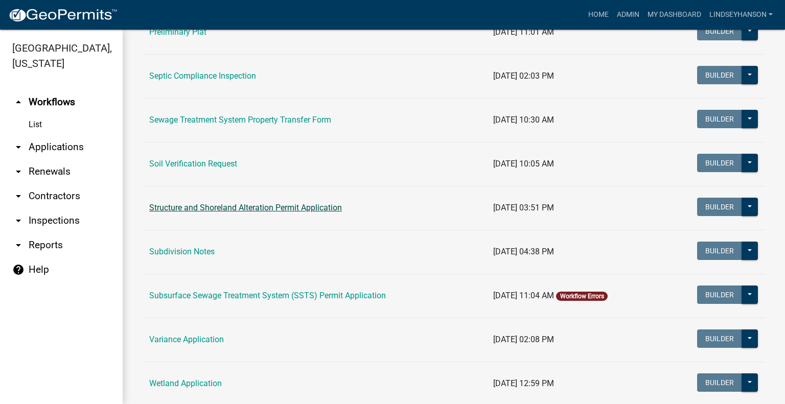
click at [271, 208] on link "Structure and Shoreland Alteration Permit Application" at bounding box center [245, 208] width 193 height 10
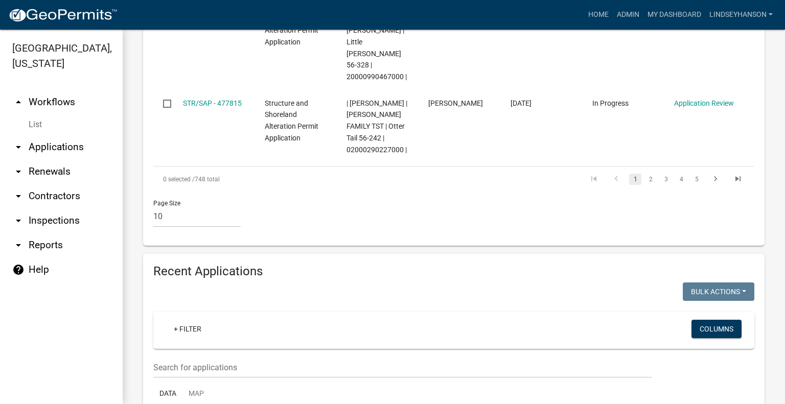
scroll to position [960, 0]
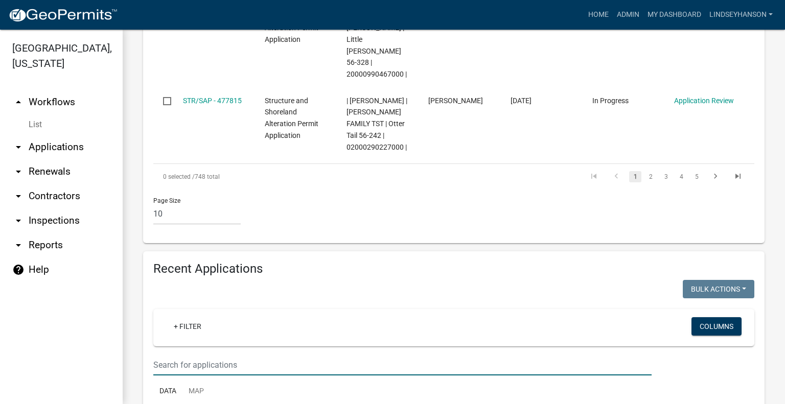
click at [387, 367] on input "text" at bounding box center [402, 364] width 498 height 21
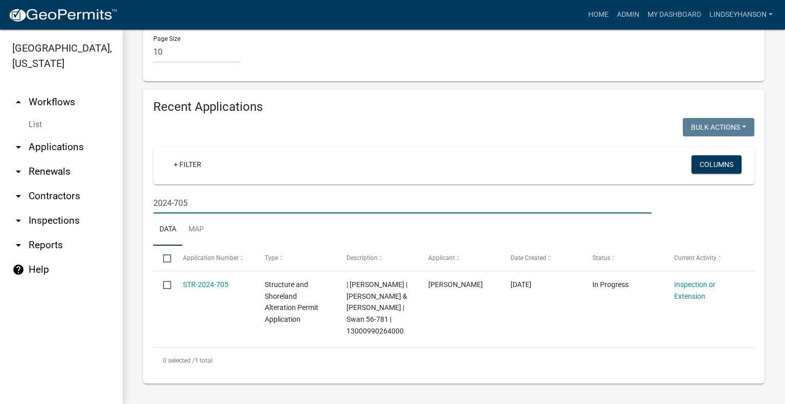
scroll to position [1144, 0]
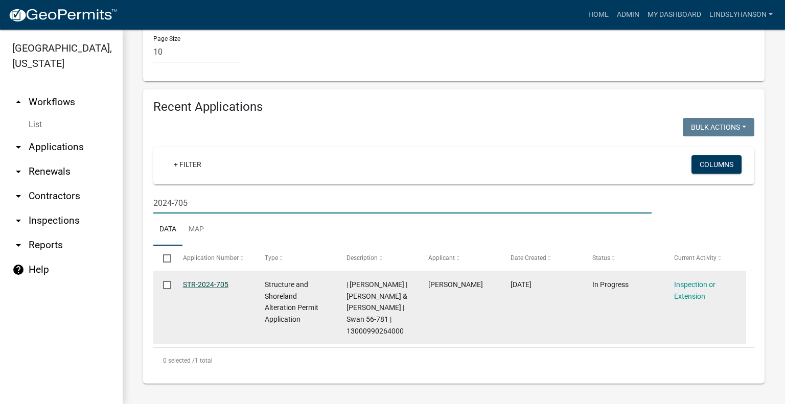
type input "2024-705"
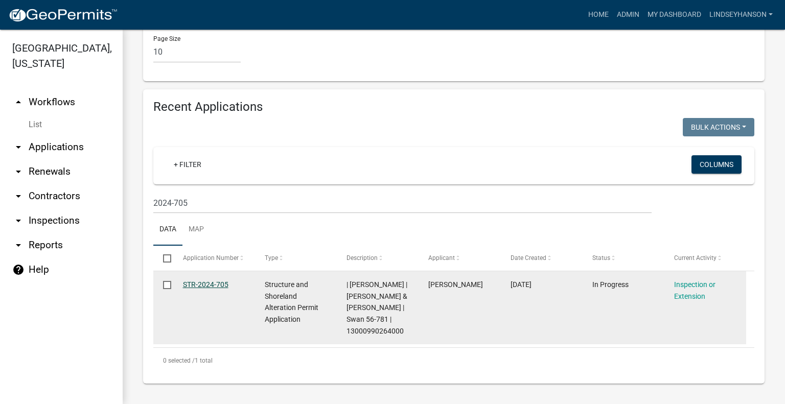
click at [215, 280] on link "STR-2024-705" at bounding box center [205, 284] width 45 height 8
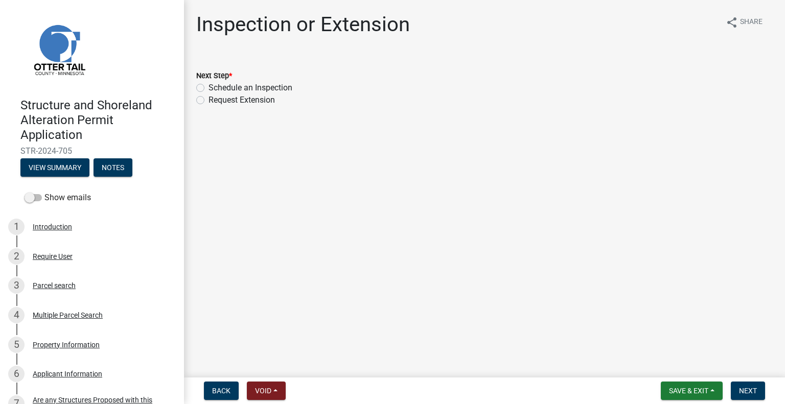
click at [282, 88] on label "Schedule an Inspection" at bounding box center [250, 88] width 84 height 12
click at [215, 88] on input "Schedule an Inspection" at bounding box center [211, 85] width 7 height 7
radio input "true"
click at [752, 387] on span "Next" at bounding box center [748, 391] width 18 height 8
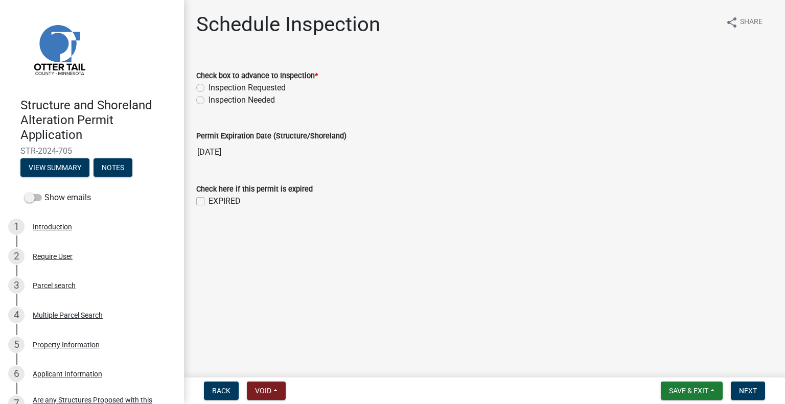
click at [285, 89] on label "Inspection Requested" at bounding box center [246, 88] width 77 height 12
click at [215, 88] on input "Inspection Requested" at bounding box center [211, 85] width 7 height 7
radio input "true"
click at [754, 387] on span "Next" at bounding box center [748, 391] width 18 height 8
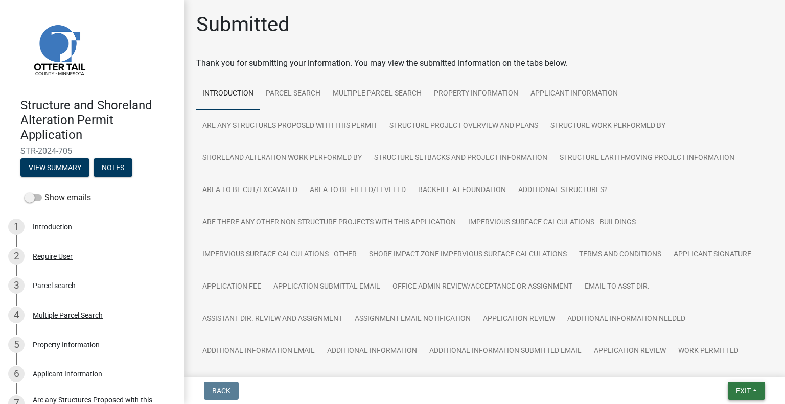
click at [742, 384] on button "Exit" at bounding box center [745, 391] width 37 height 18
click at [727, 368] on button "Save & Exit" at bounding box center [724, 364] width 82 height 25
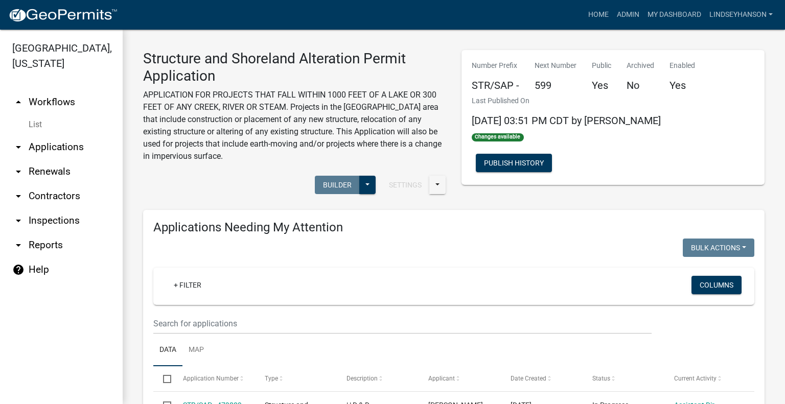
click at [89, 142] on link "arrow_drop_down Applications" at bounding box center [61, 147] width 123 height 25
